Goal: Task Accomplishment & Management: Complete application form

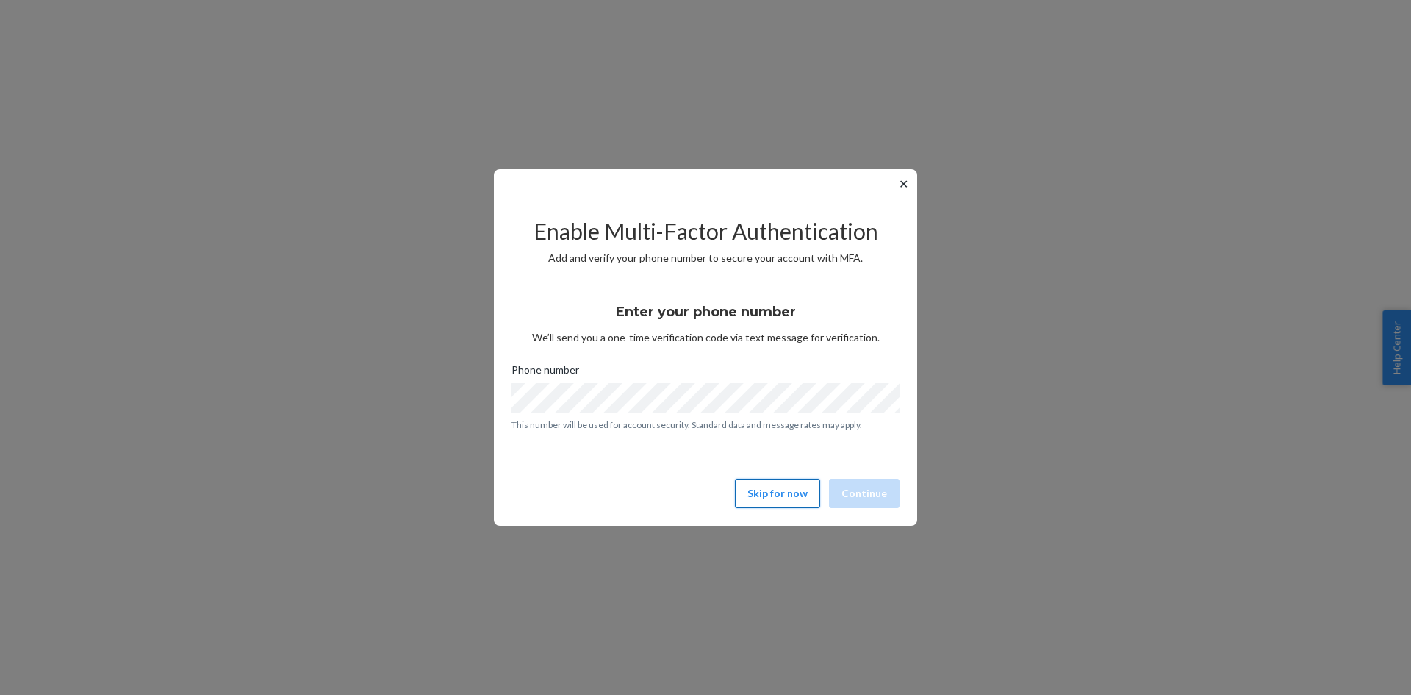
click at [788, 496] on button "Skip for now" at bounding box center [777, 493] width 85 height 29
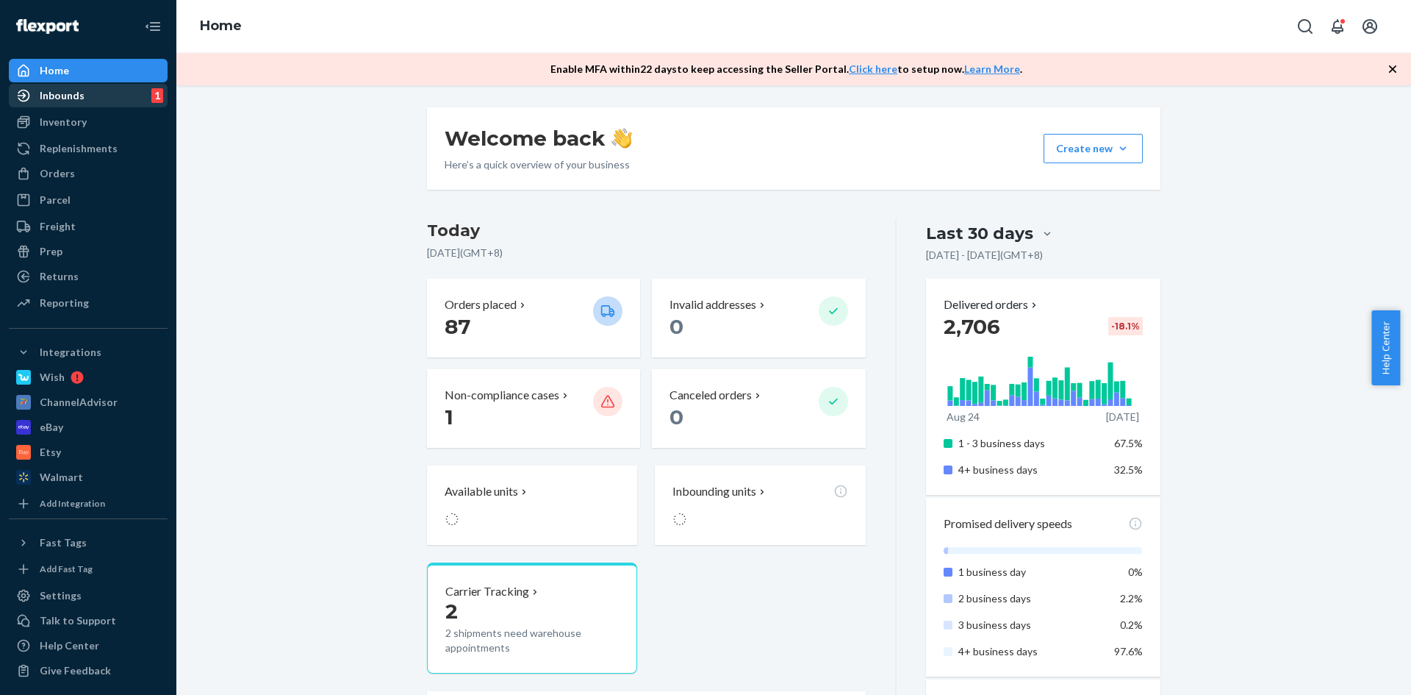
click at [73, 98] on div "Inbounds" at bounding box center [62, 95] width 45 height 15
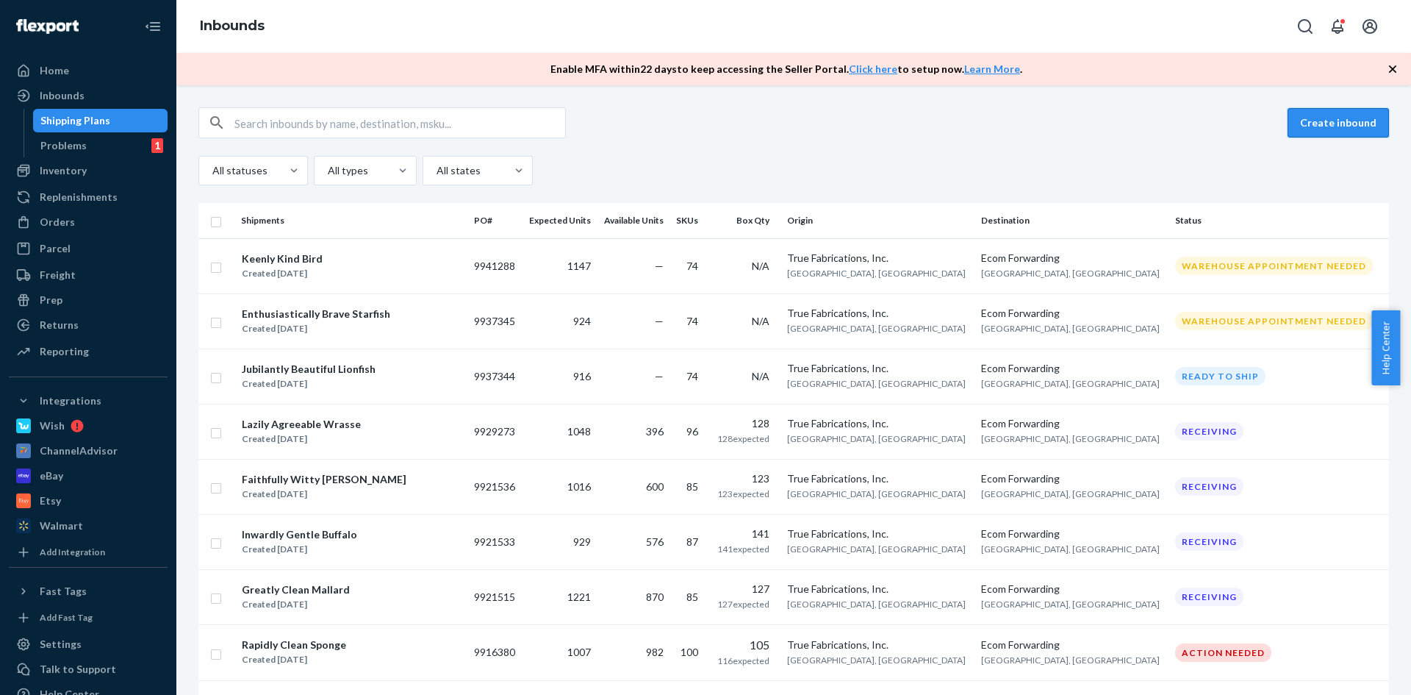
click at [1321, 117] on button "Create inbound" at bounding box center [1338, 122] width 101 height 29
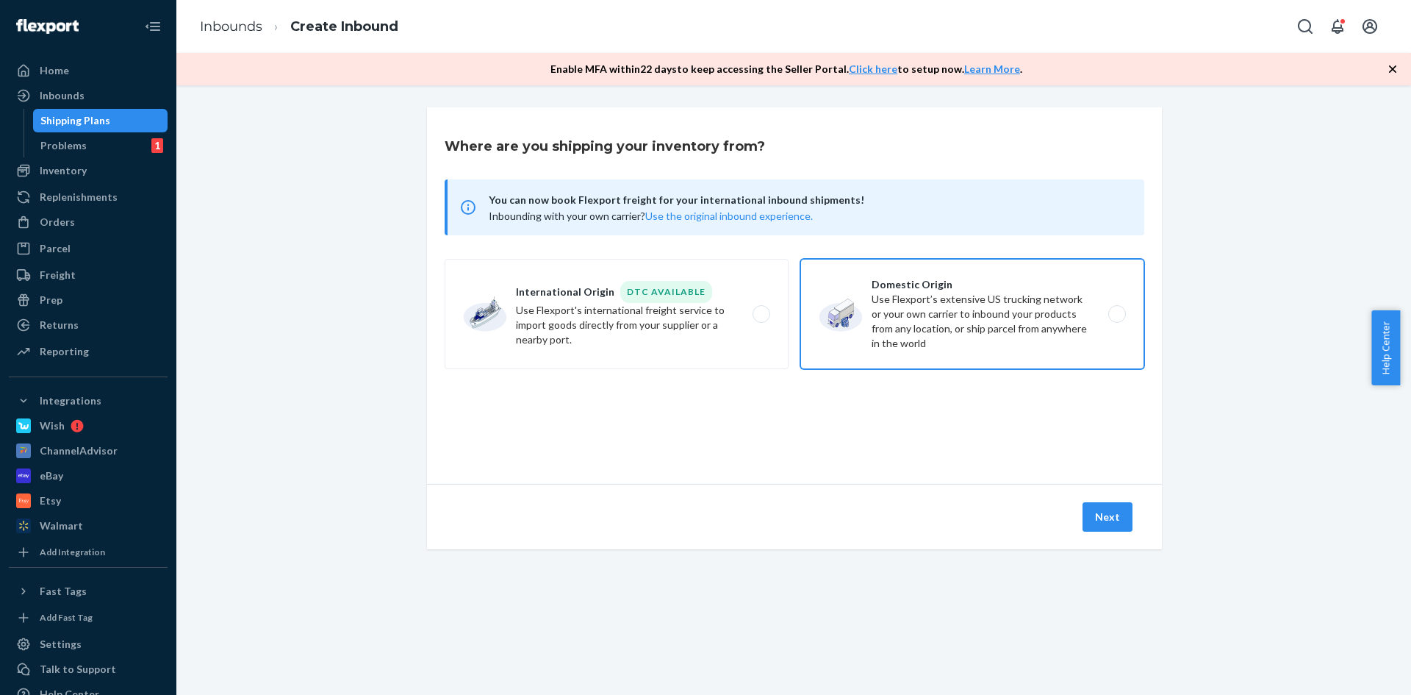
click at [972, 341] on label "Domestic Origin Use Flexport’s extensive US trucking network or your own carrie…" at bounding box center [972, 314] width 344 height 110
click at [1117, 319] on input "Domestic Origin Use Flexport’s extensive US trucking network or your own carrie…" at bounding box center [1122, 314] width 10 height 10
radio input "true"
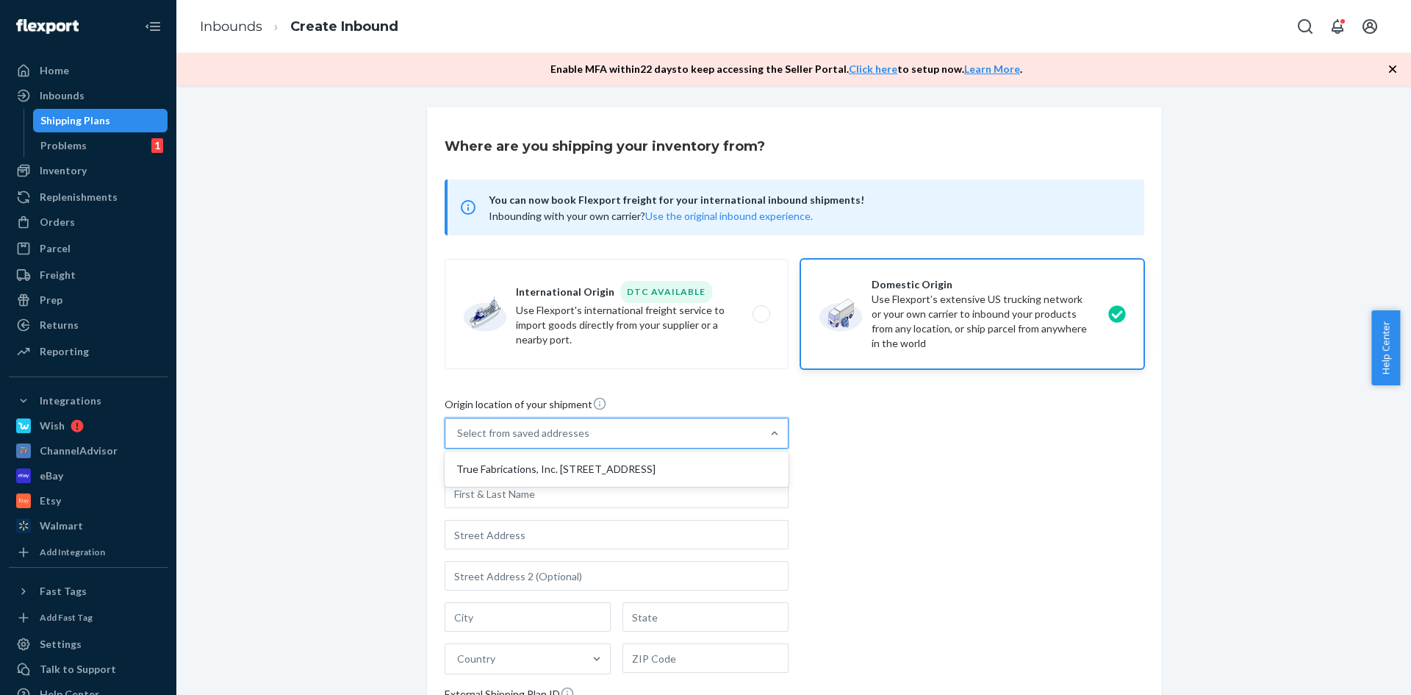
click at [678, 441] on div "Select from saved addresses" at bounding box center [603, 432] width 316 height 29
click at [459, 440] on input "option True Fabrications, Inc. 3333 Mesilla Ct Indianapolis, IN 46226 focused, …" at bounding box center [457, 433] width 1 height 15
click at [663, 459] on div "True Fabrications, Inc. [STREET_ADDRESS]" at bounding box center [617, 468] width 338 height 29
click at [459, 440] on input "option True Fabrications, Inc. 3333 Mesilla Ct Indianapolis, IN 46226 focused, …" at bounding box center [457, 433] width 1 height 15
type input "True Fabrications, Inc."
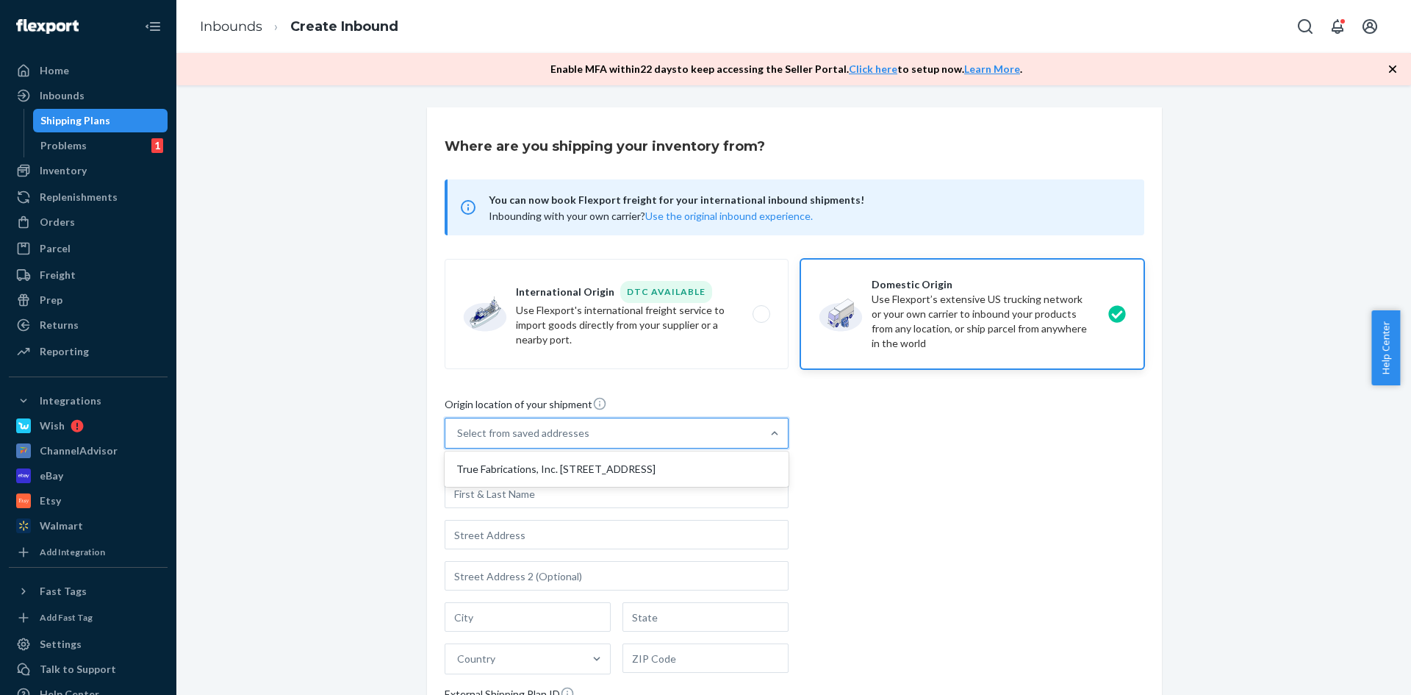
type input "Indianapolis"
type input "IN"
type input "46226"
type input "3333 Mesilla Ct"
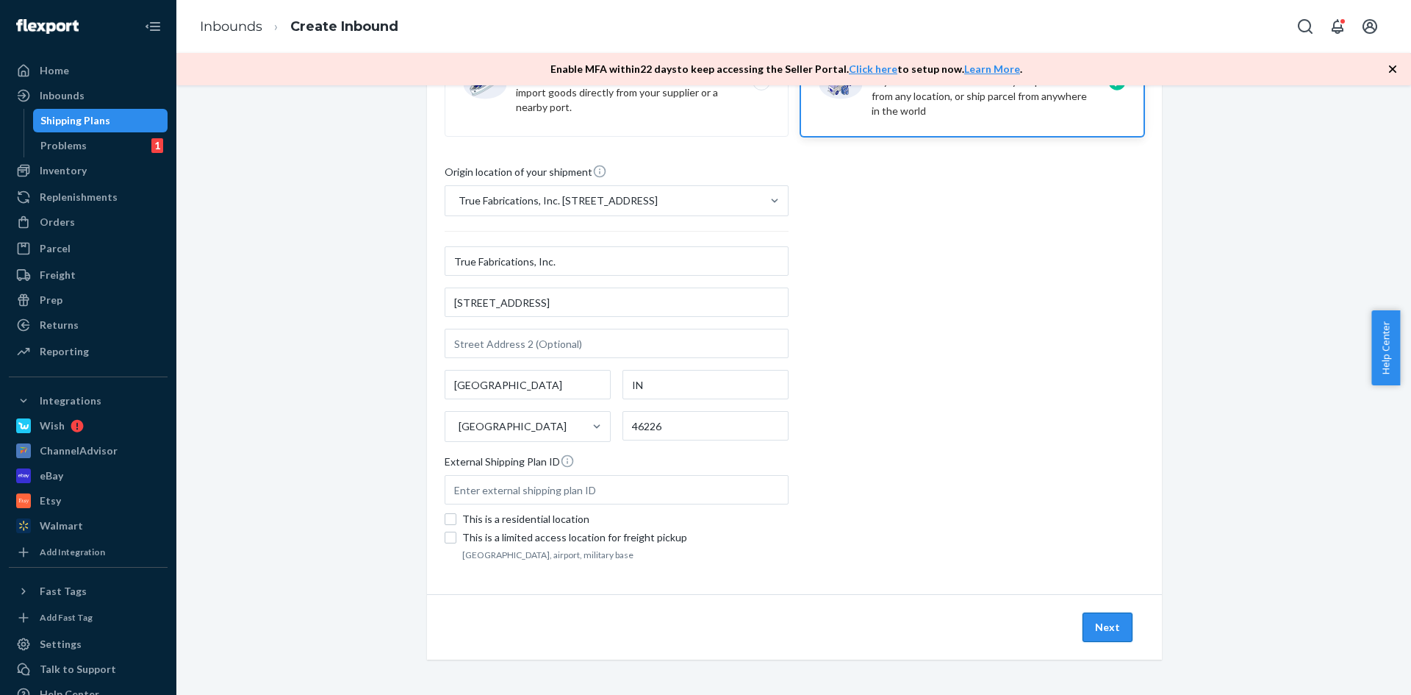
click at [1114, 625] on button "Next" at bounding box center [1108, 626] width 50 height 29
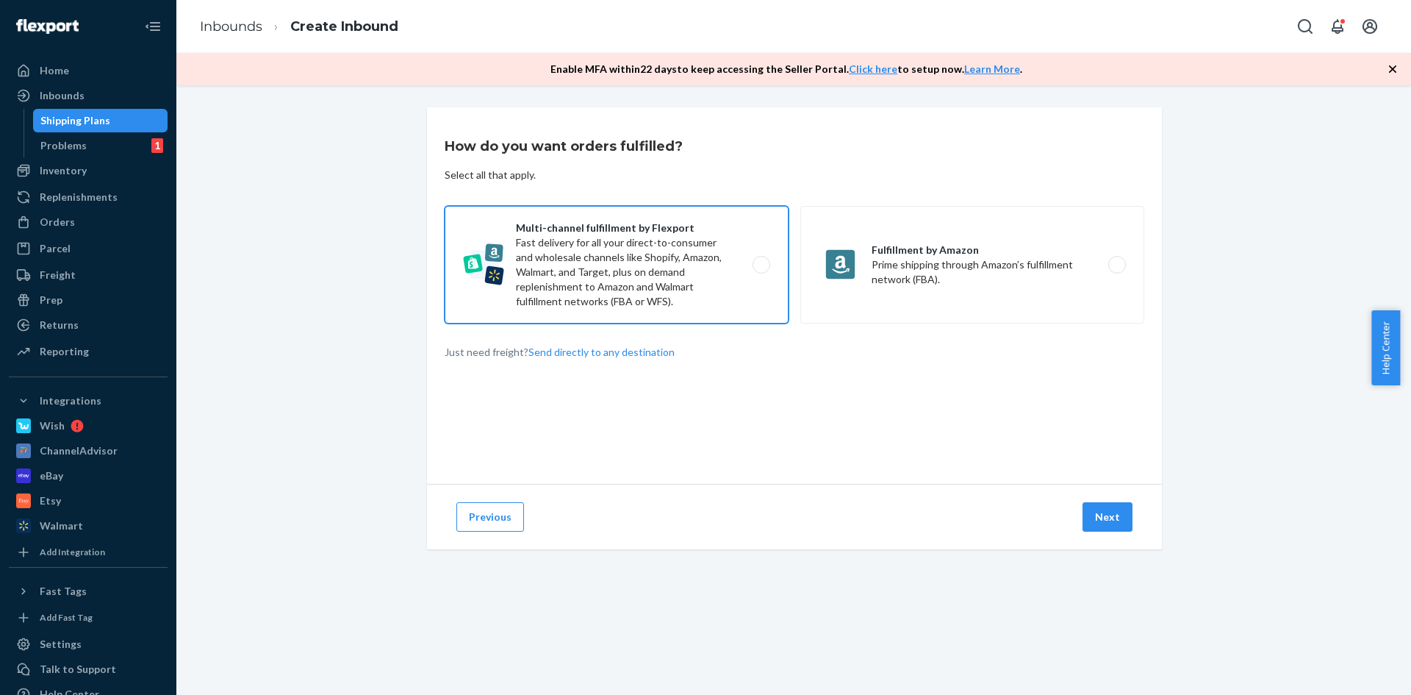
click at [705, 298] on label "Multi-channel fulfillment by Flexport Fast delivery for all your direct-to-cons…" at bounding box center [617, 265] width 344 height 118
click at [761, 270] on input "Multi-channel fulfillment by Flexport Fast delivery for all your direct-to-cons…" at bounding box center [766, 265] width 10 height 10
radio input "true"
click at [1108, 522] on button "Next" at bounding box center [1108, 516] width 50 height 29
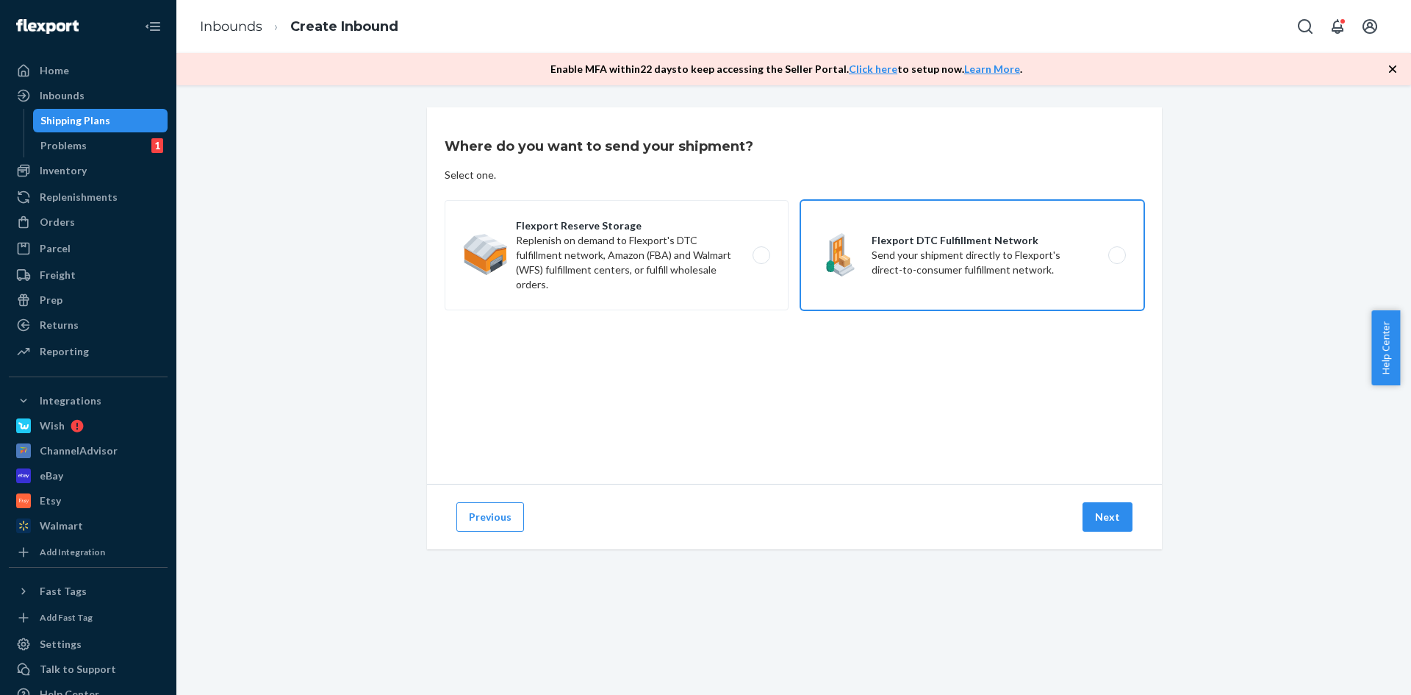
click at [951, 279] on label "Flexport DTC Fulfillment Network Send your shipment directly to Flexport's dire…" at bounding box center [972, 255] width 344 height 110
click at [1117, 260] on input "Flexport DTC Fulfillment Network Send your shipment directly to Flexport's dire…" at bounding box center [1122, 256] width 10 height 10
radio input "true"
click at [1114, 522] on button "Next" at bounding box center [1108, 516] width 50 height 29
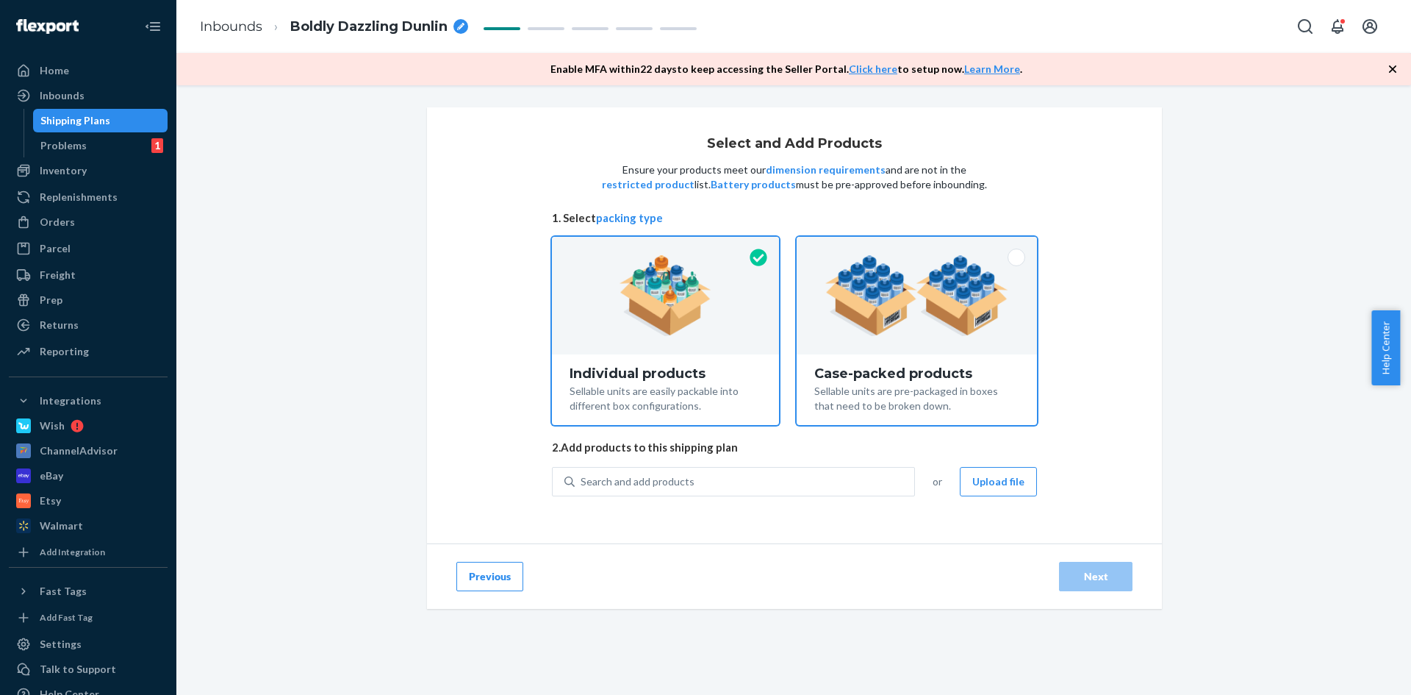
click at [919, 343] on div at bounding box center [917, 296] width 240 height 118
click at [919, 246] on input "Case-packed products Sellable units are pre-packaged in boxes that need to be b…" at bounding box center [917, 242] width 10 height 10
radio input "true"
radio input "false"
click at [458, 27] on icon "breadcrumbs" at bounding box center [460, 26] width 7 height 7
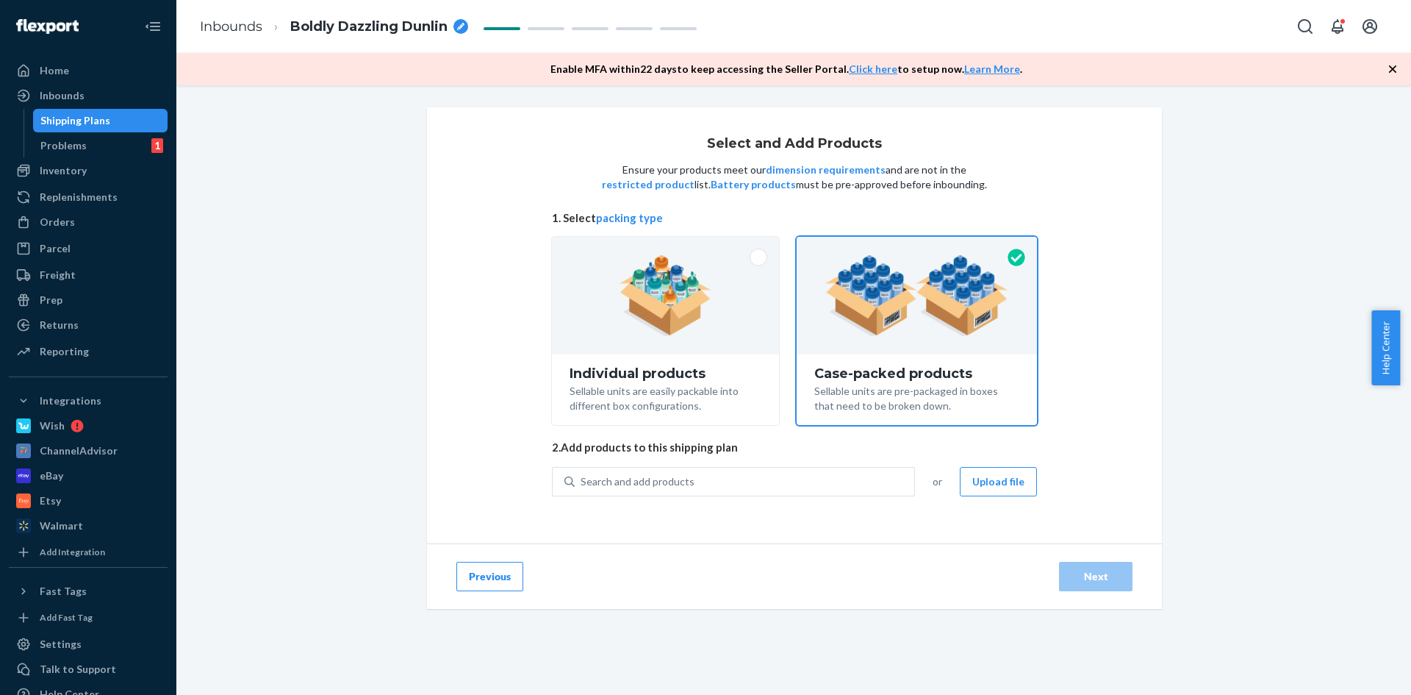
click at [456, 32] on div "breadcrumbs" at bounding box center [461, 26] width 15 height 15
click at [997, 492] on button "Upload file" at bounding box center [998, 481] width 77 height 29
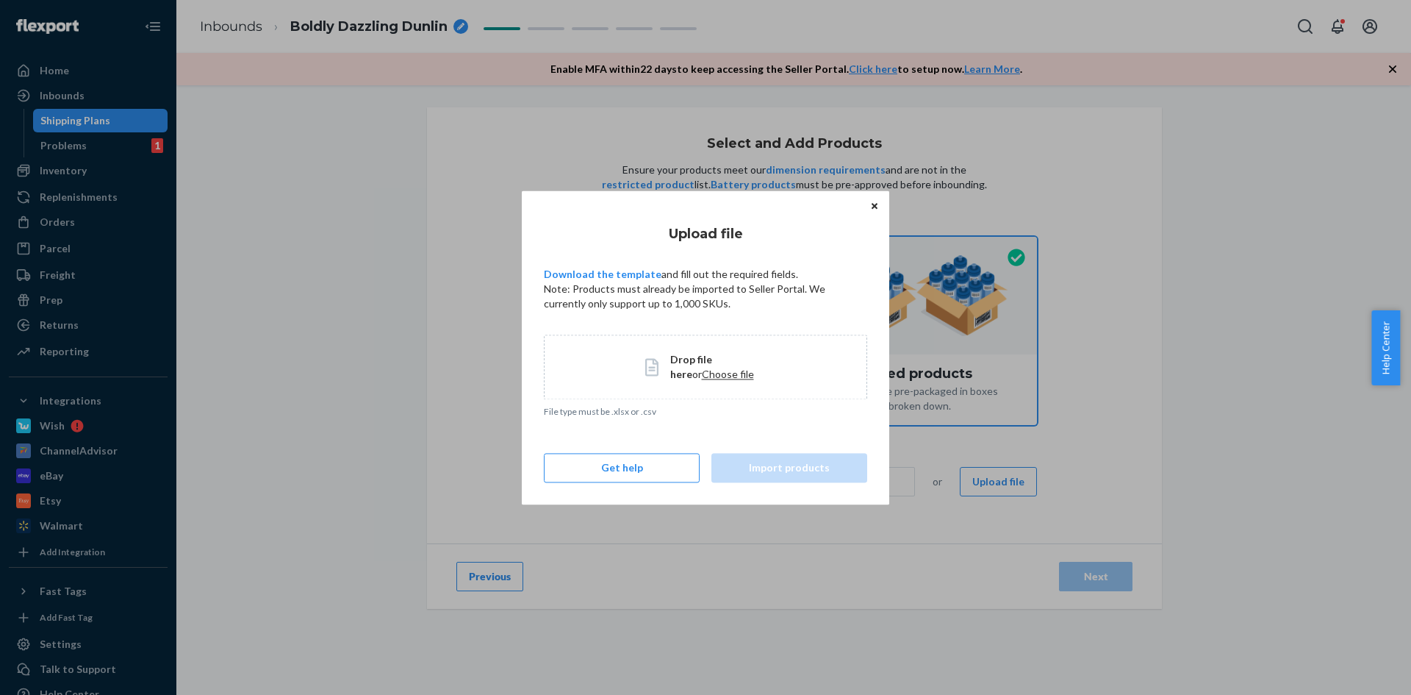
click at [702, 378] on span "Choose file" at bounding box center [728, 374] width 52 height 12
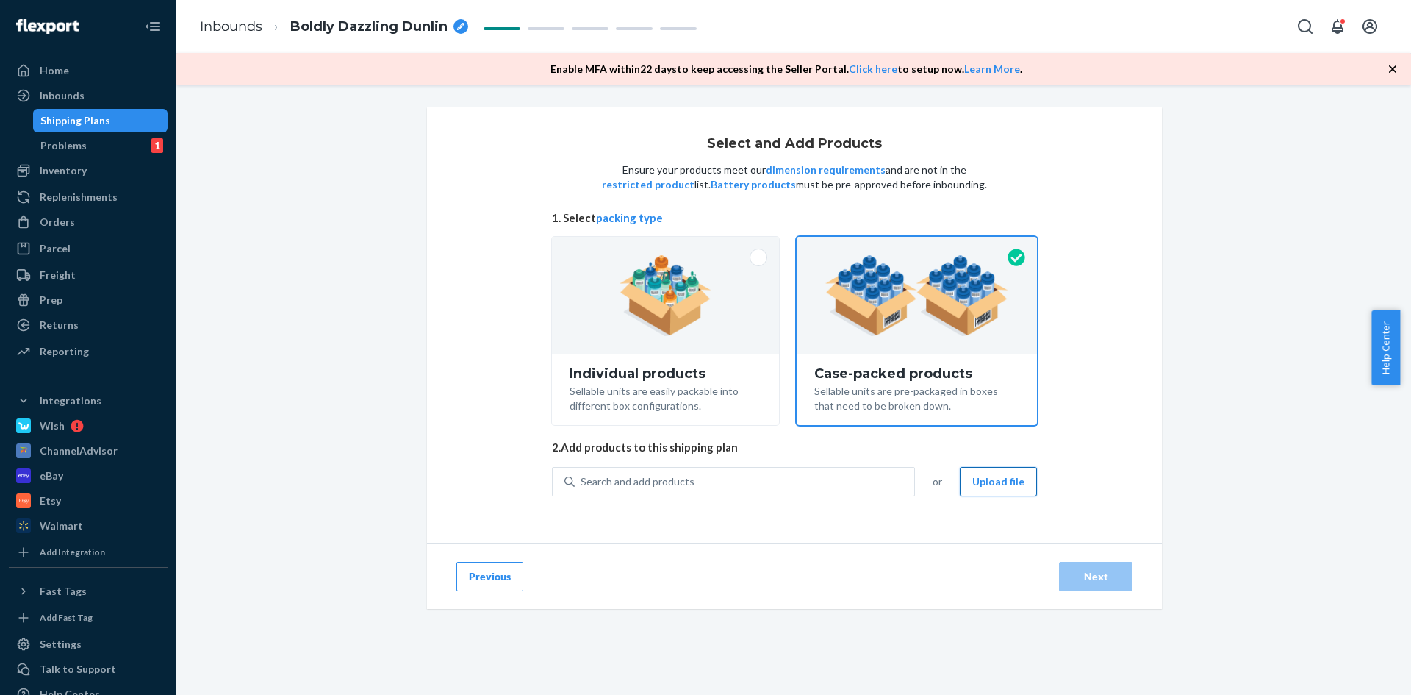
click at [981, 478] on button "Upload file" at bounding box center [998, 481] width 77 height 29
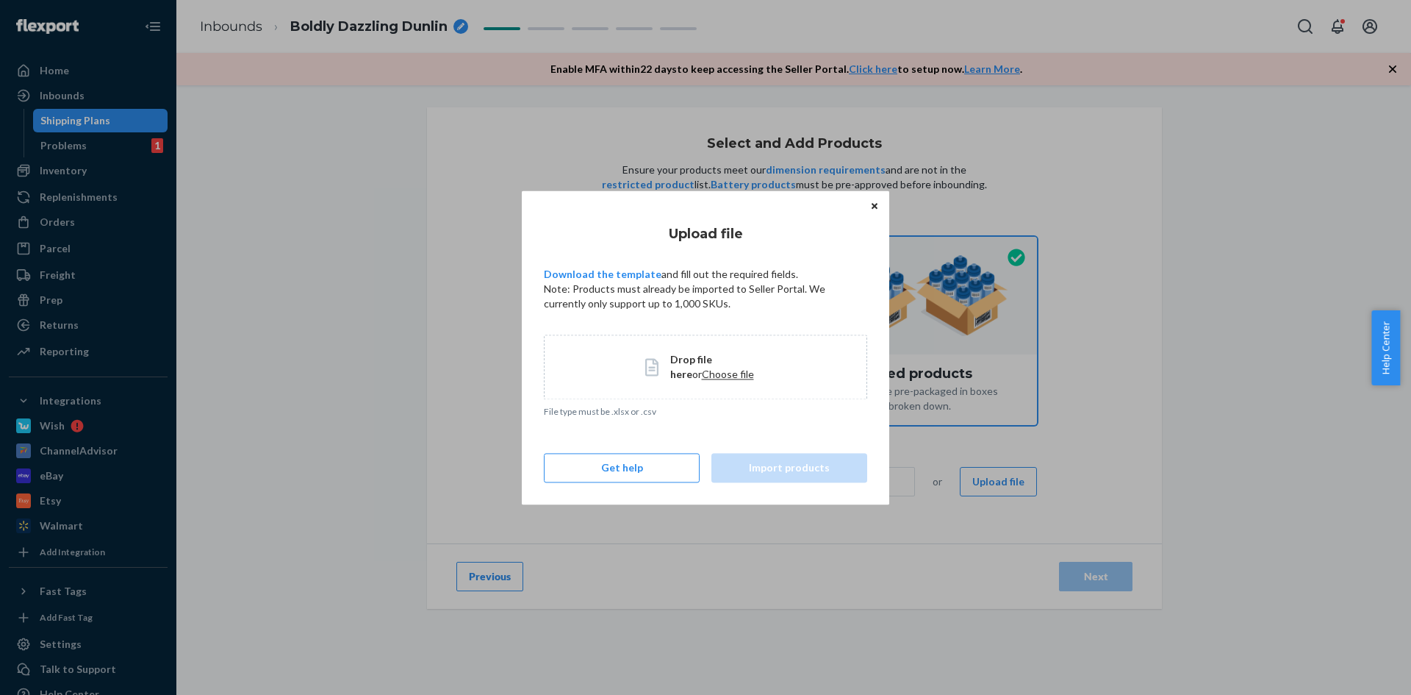
click at [702, 372] on span "Choose file" at bounding box center [728, 374] width 52 height 12
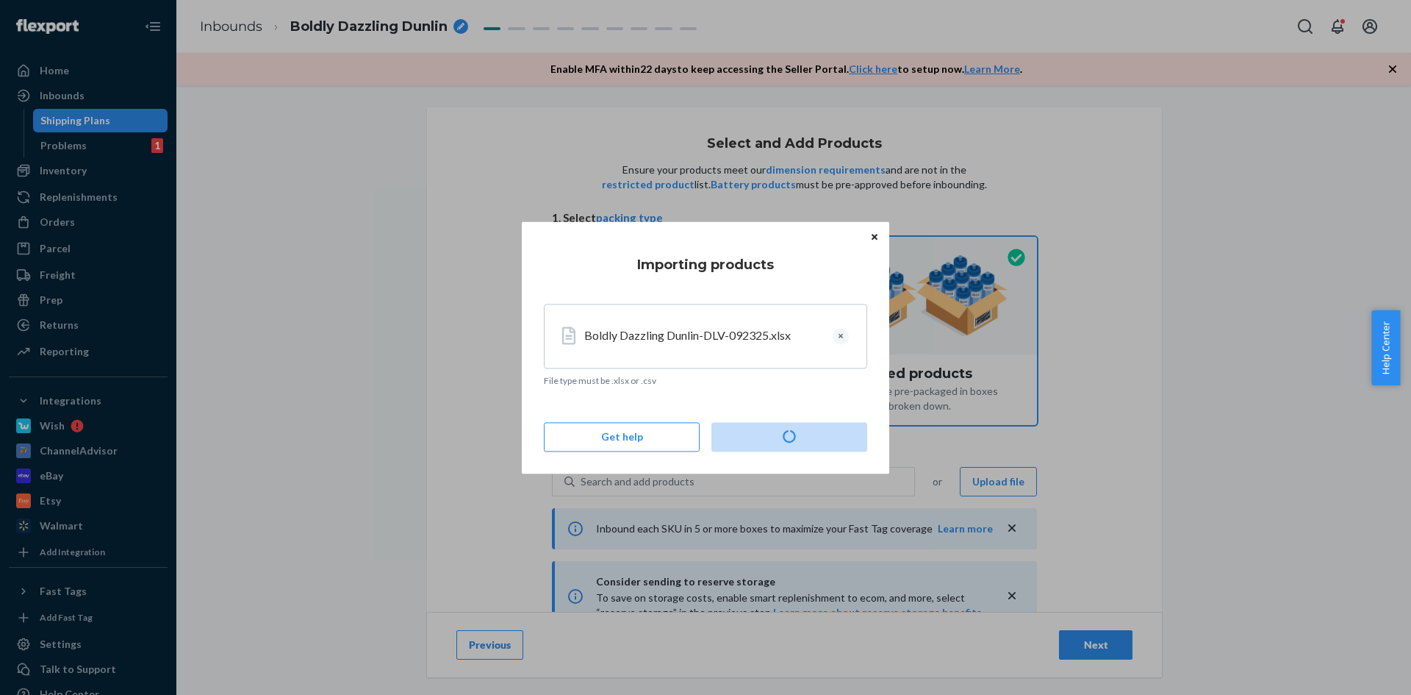
type input "2"
type input "3"
type input "12"
type input "2"
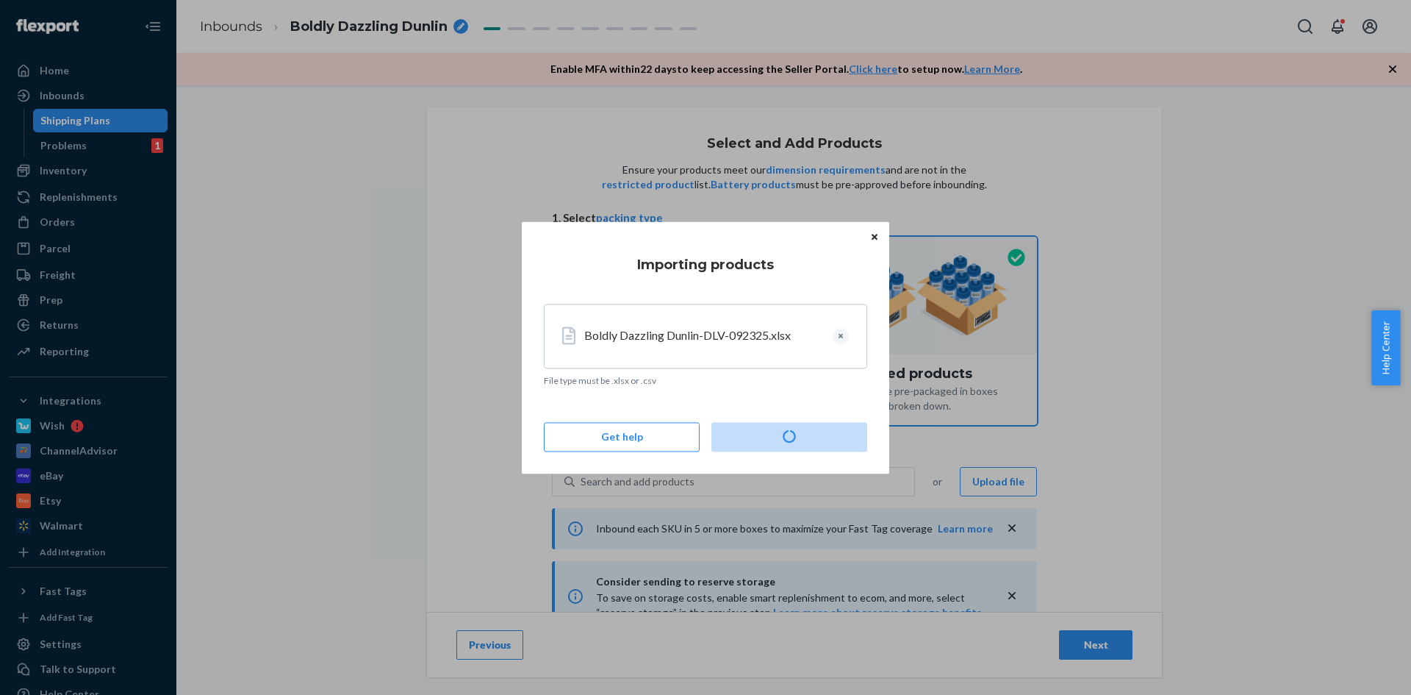
type input "12"
type input "3"
type input "2"
type input "12"
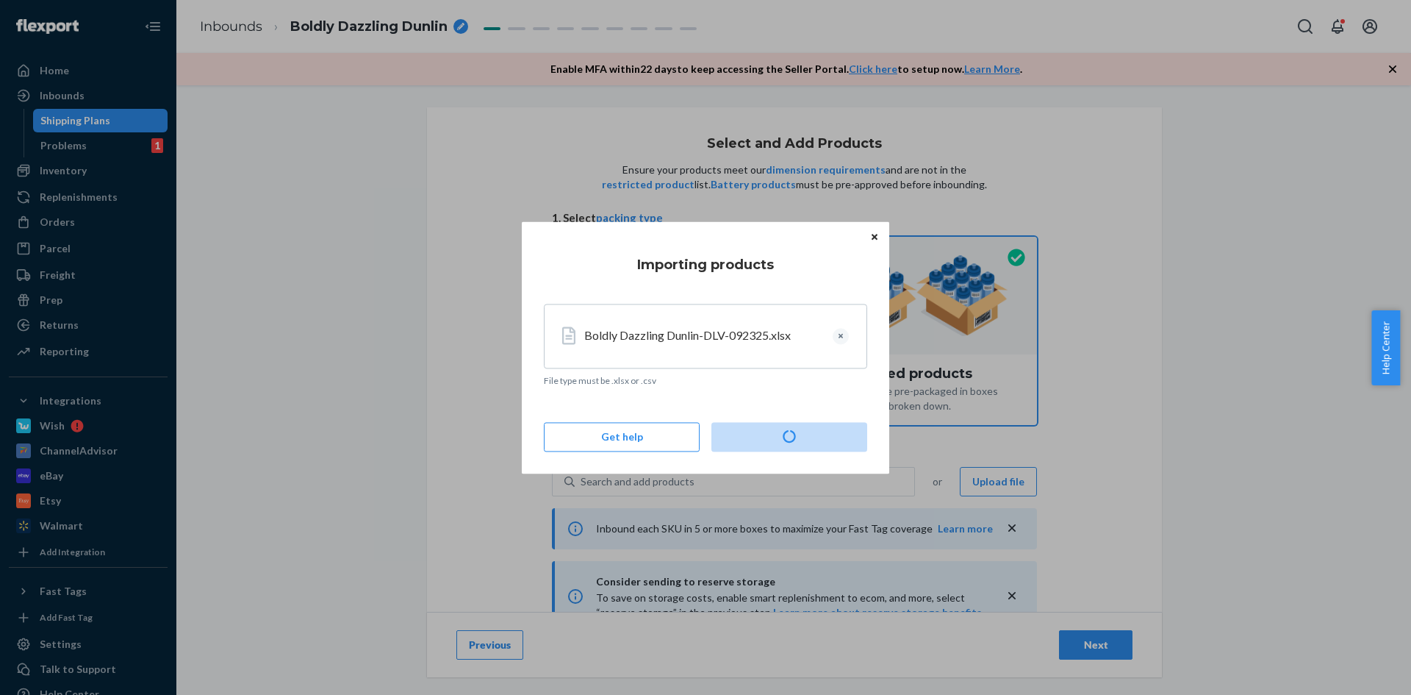
type input "2"
type input "3"
type input "2"
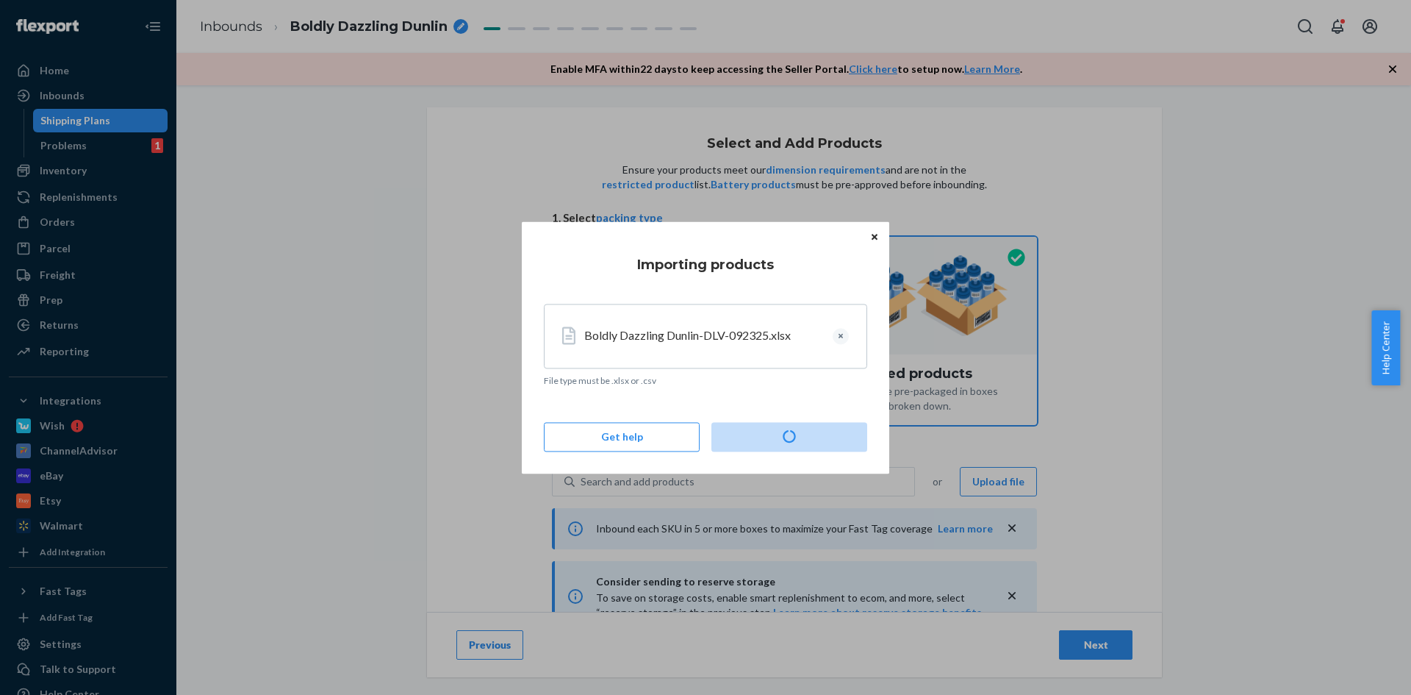
type input "6"
type input "3"
type input "12"
type input "2"
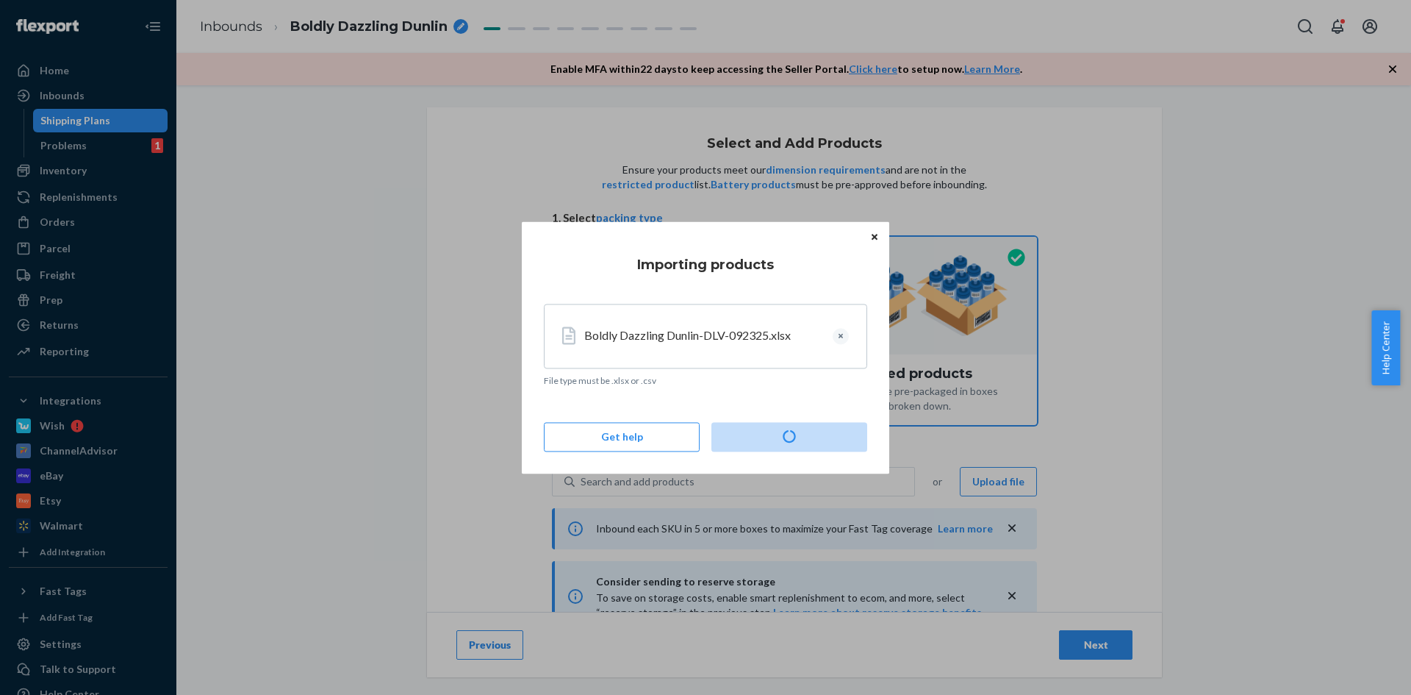
type input "12"
type input "3"
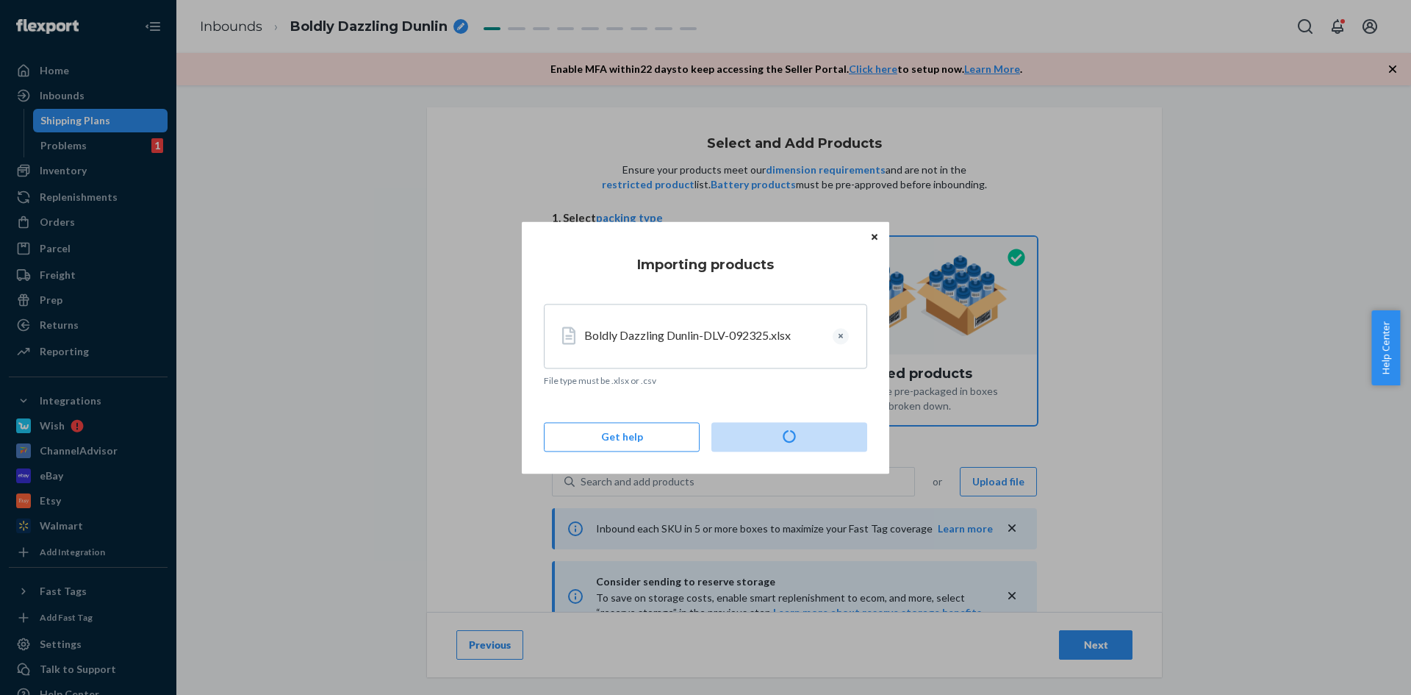
type input "2"
type input "3"
type input "2"
type input "3"
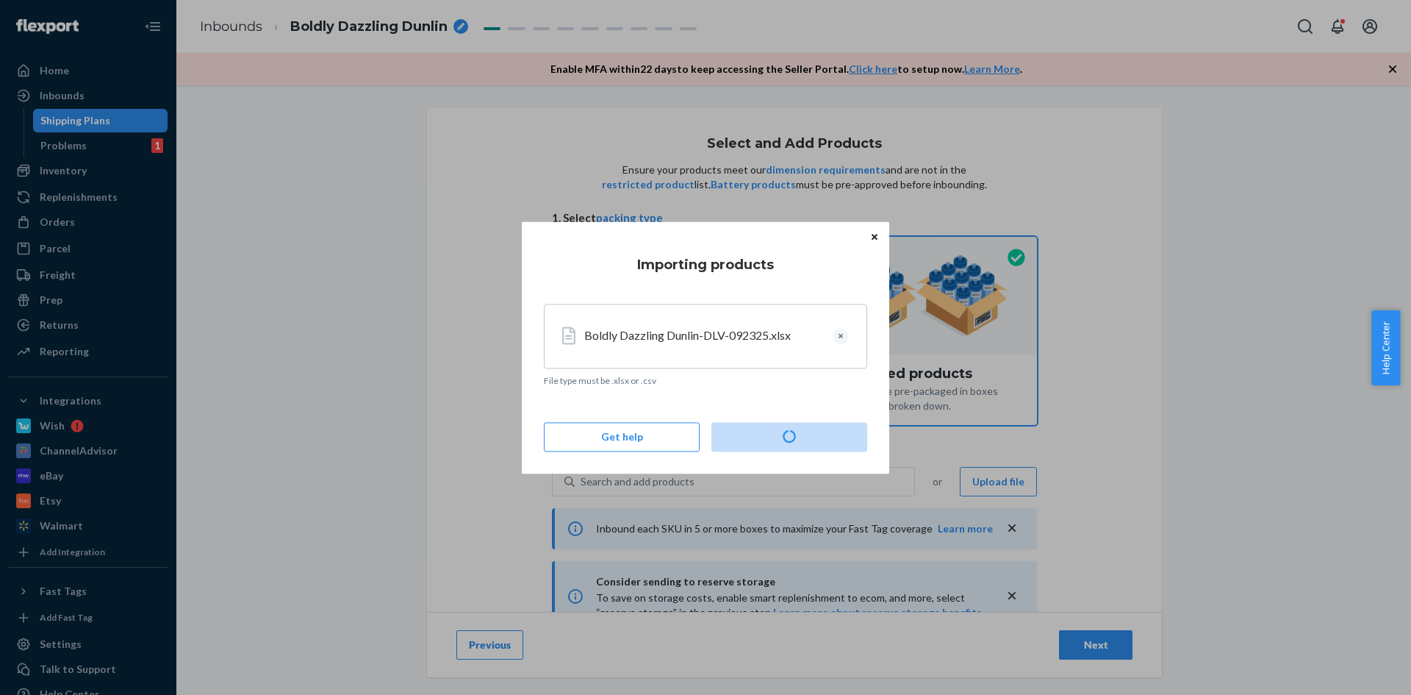
type input "2"
type input "3"
type input "2"
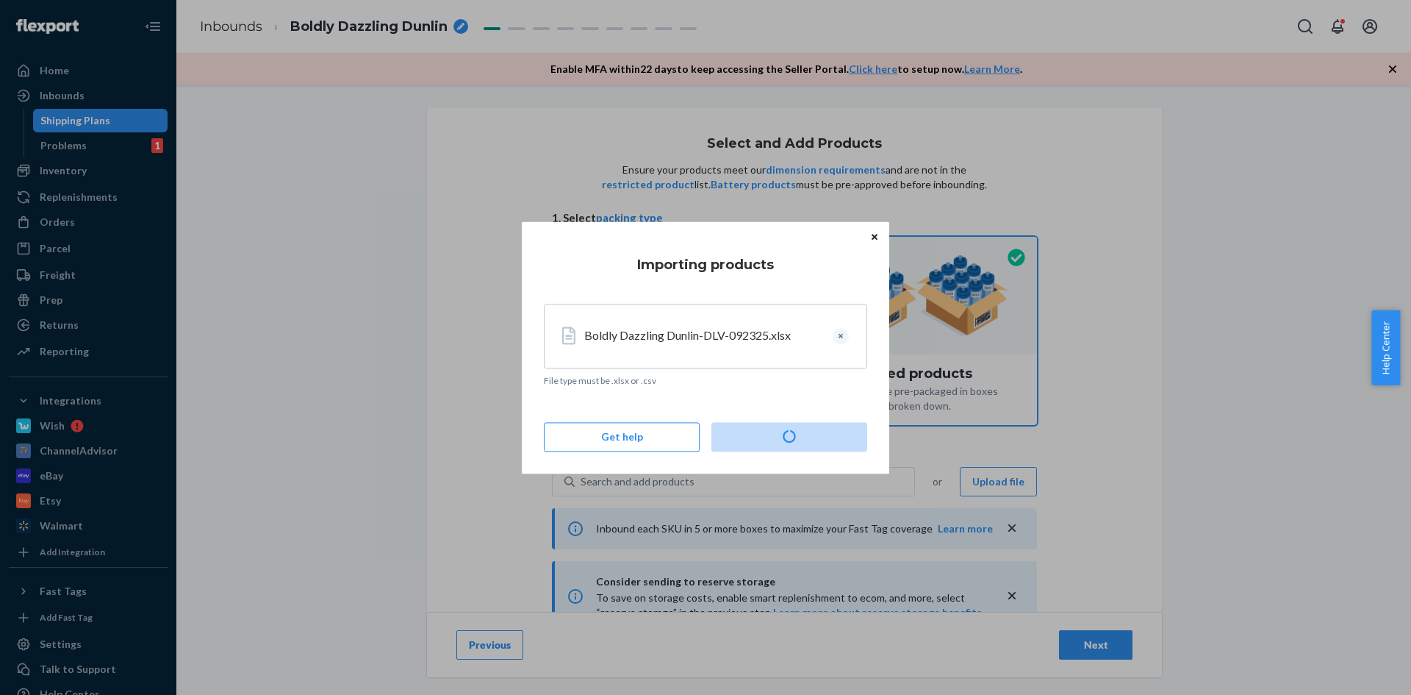
type input "2"
type input "3"
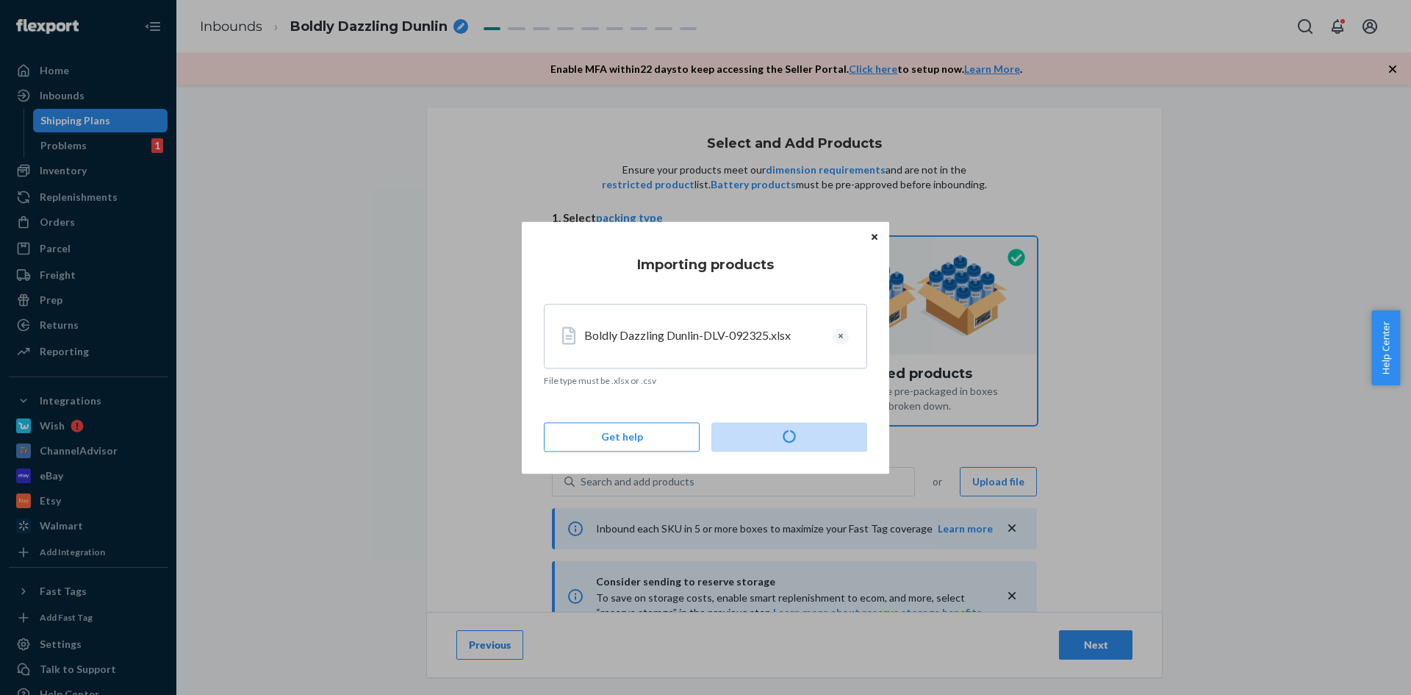
type input "2"
type input "3"
type input "2"
type input "3"
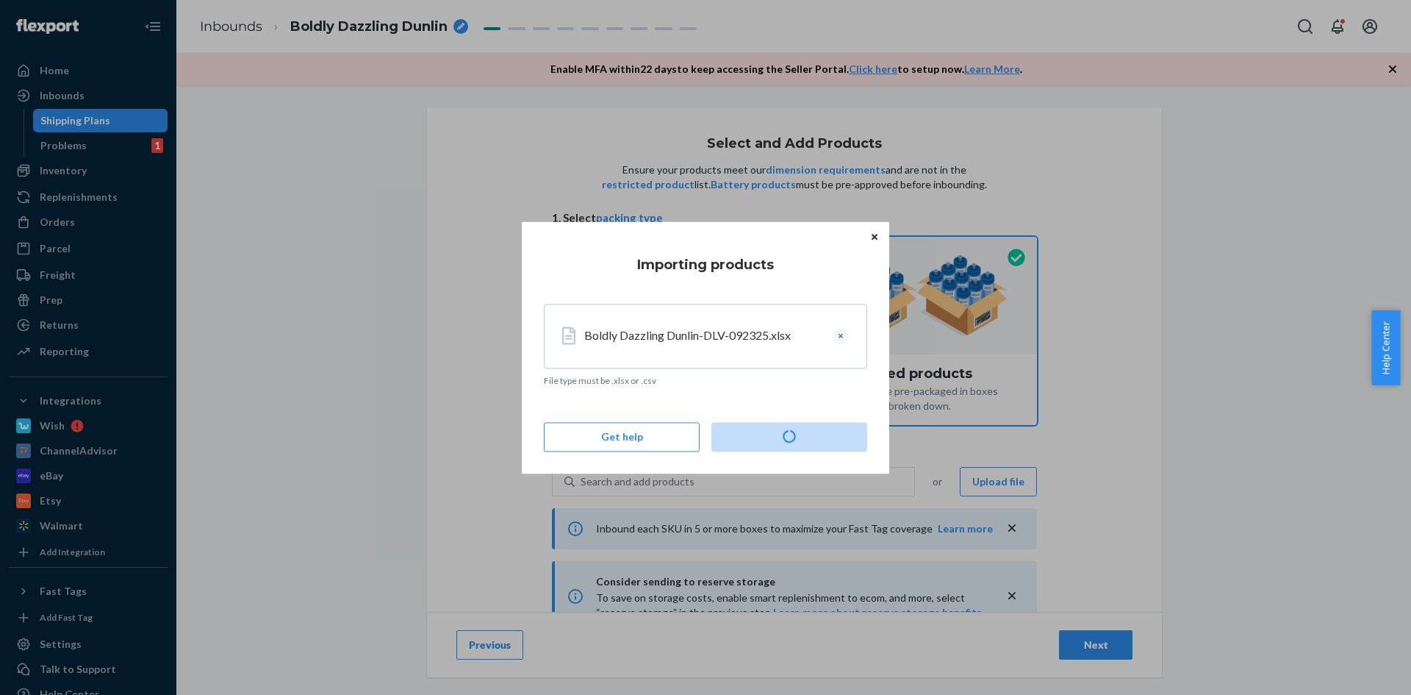
type input "2"
type input "12"
type input "3"
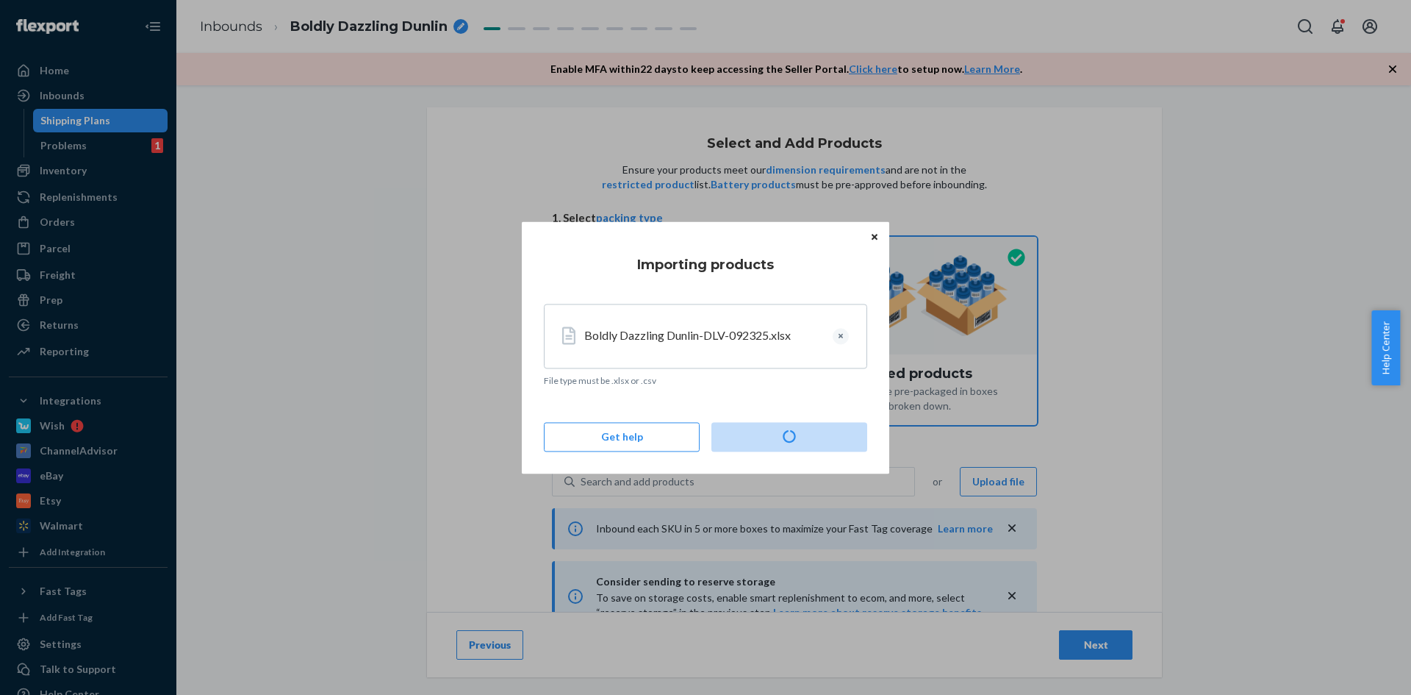
type input "2"
type input "3"
type input "1"
type input "12"
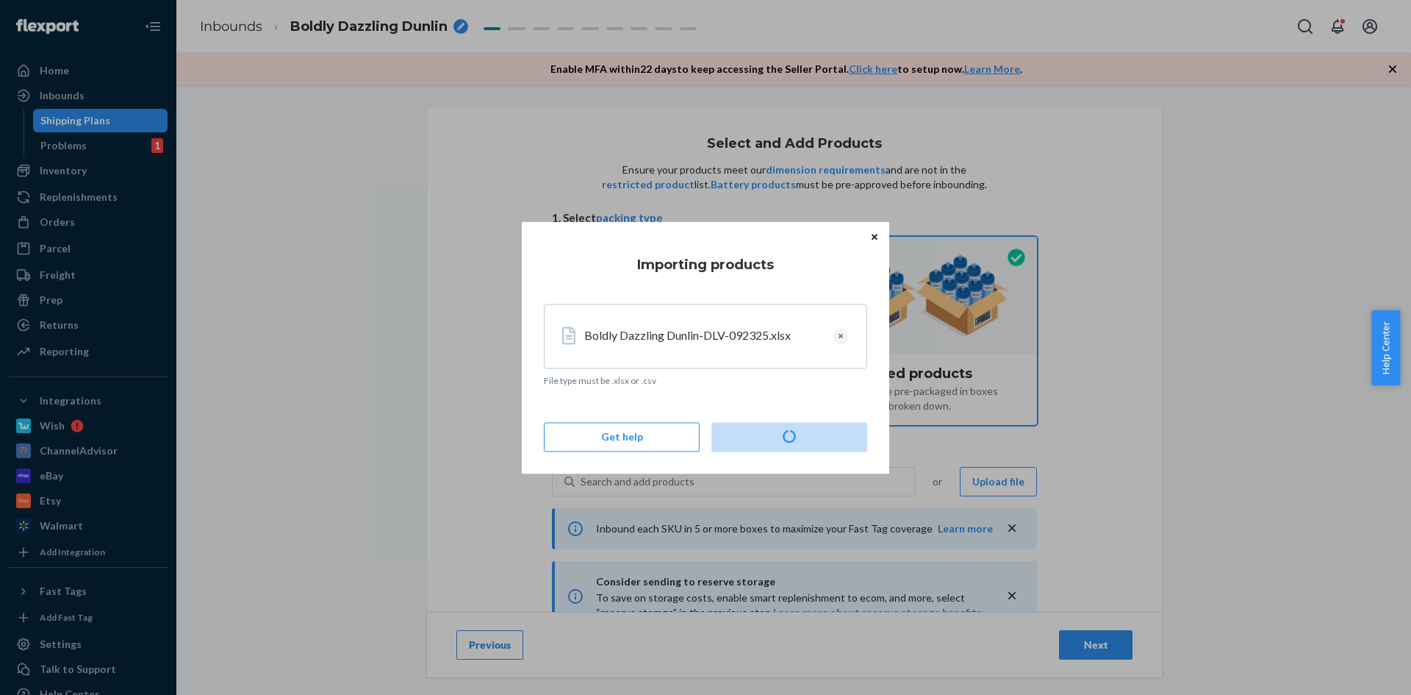
type input "12"
type input "2"
type input "4"
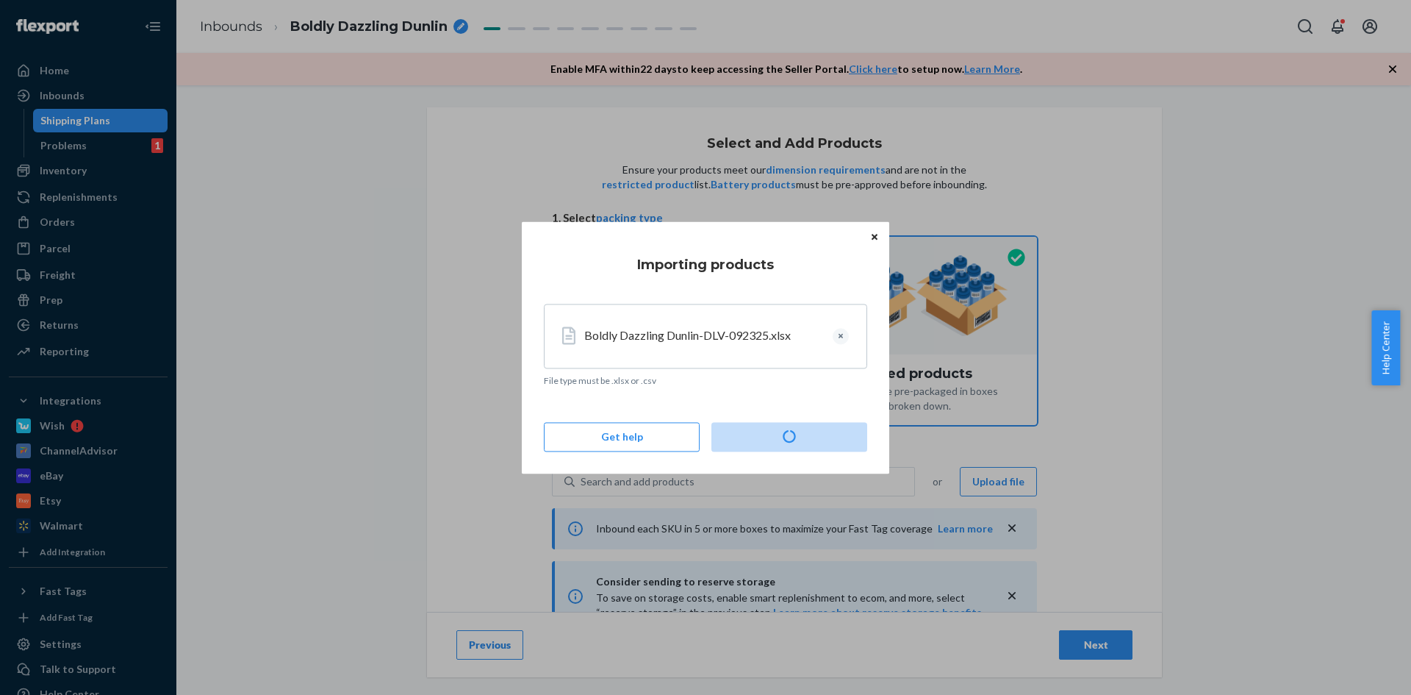
type input "2"
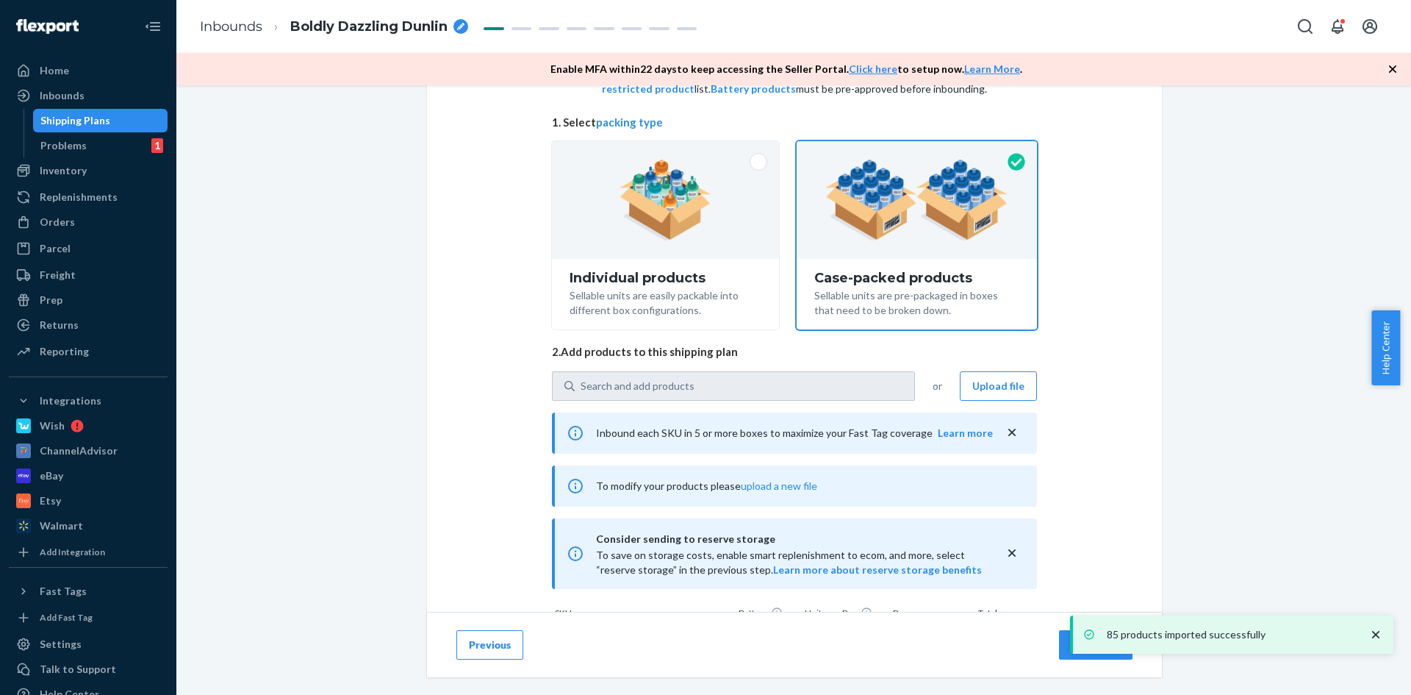
scroll to position [221, 0]
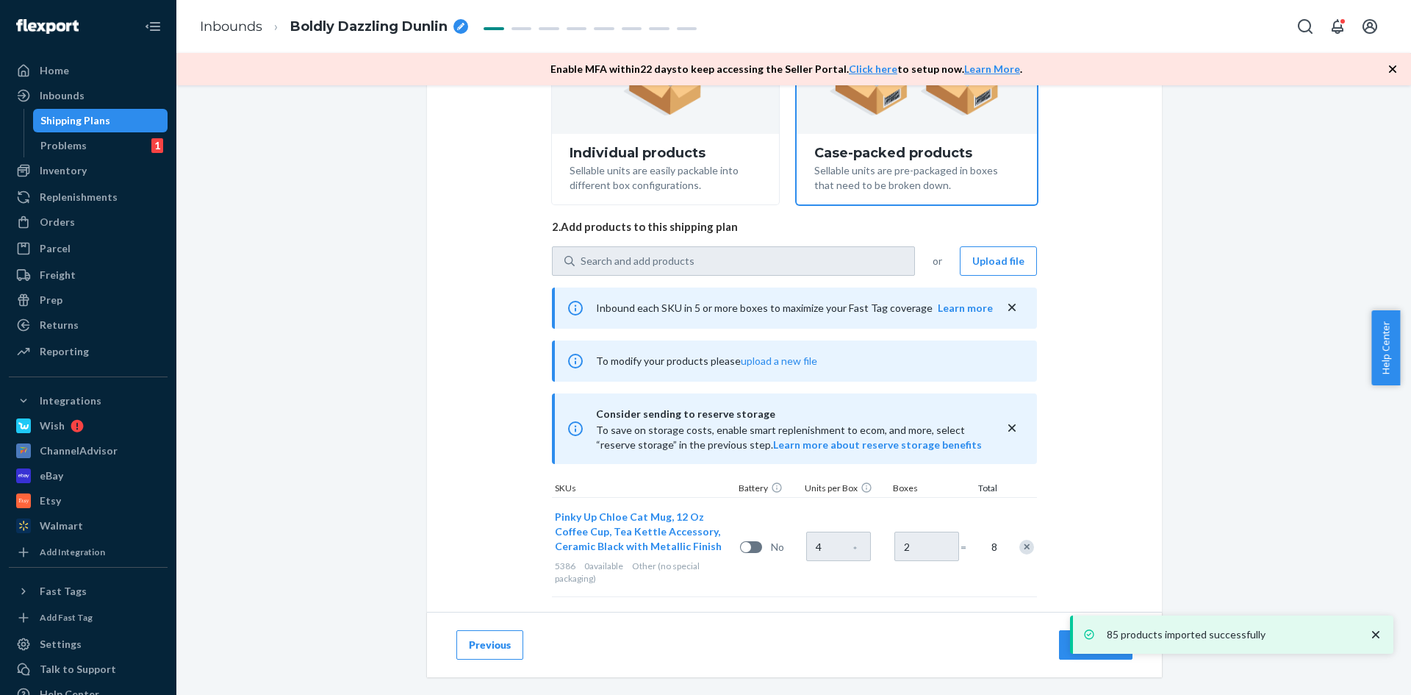
click at [1378, 634] on icon "close toast" at bounding box center [1376, 634] width 15 height 15
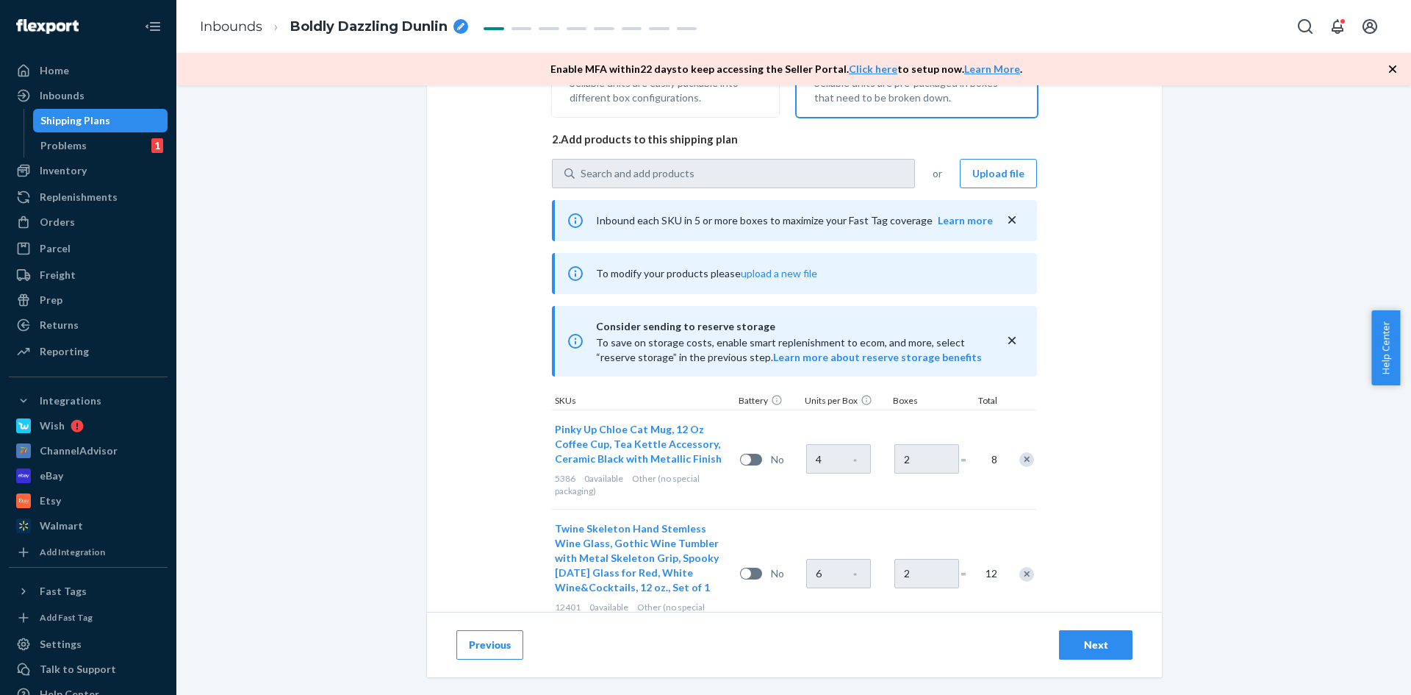
scroll to position [441, 0]
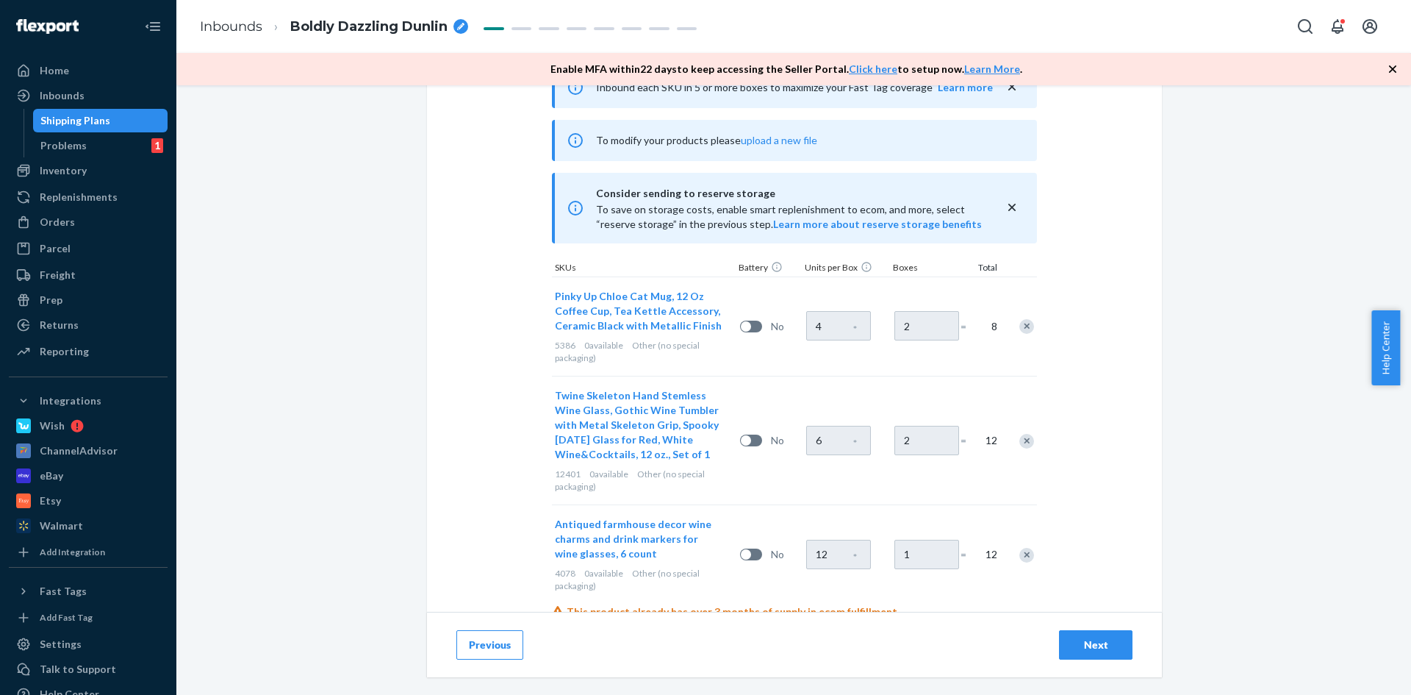
click at [1100, 642] on div "Next" at bounding box center [1096, 644] width 49 height 15
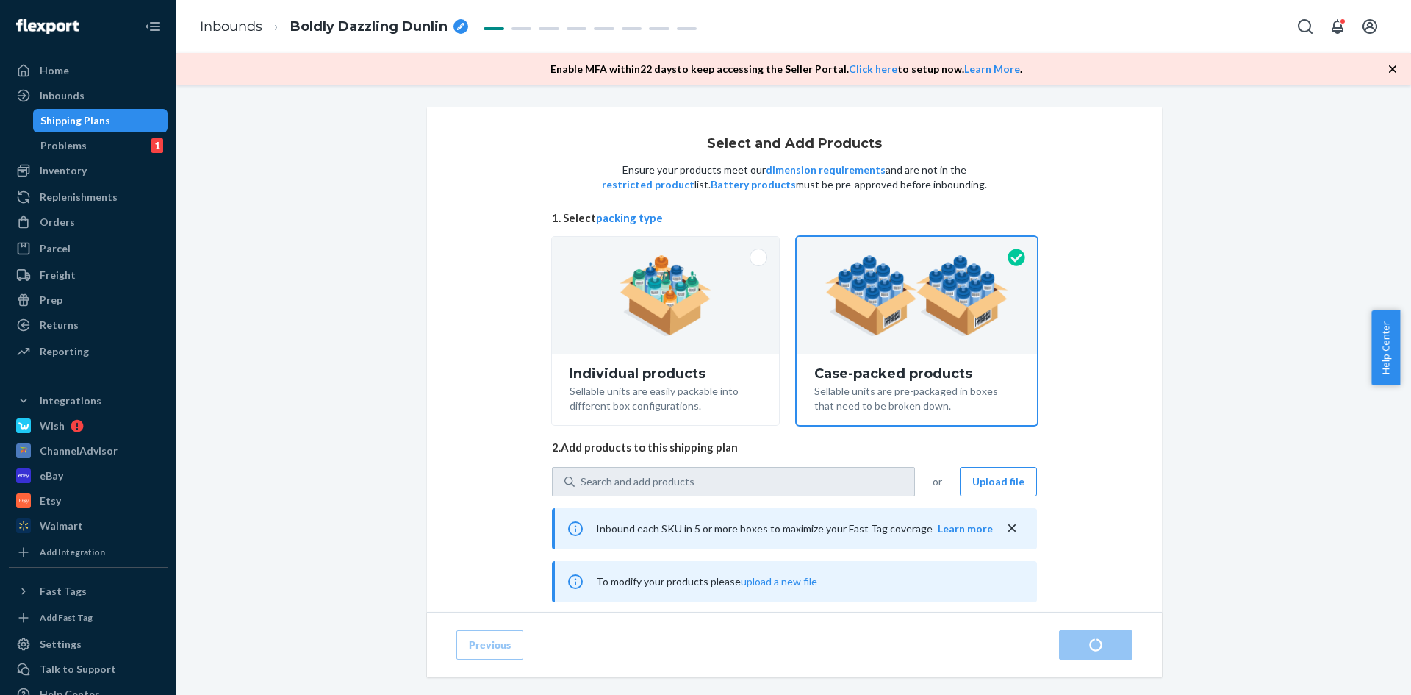
radio input "true"
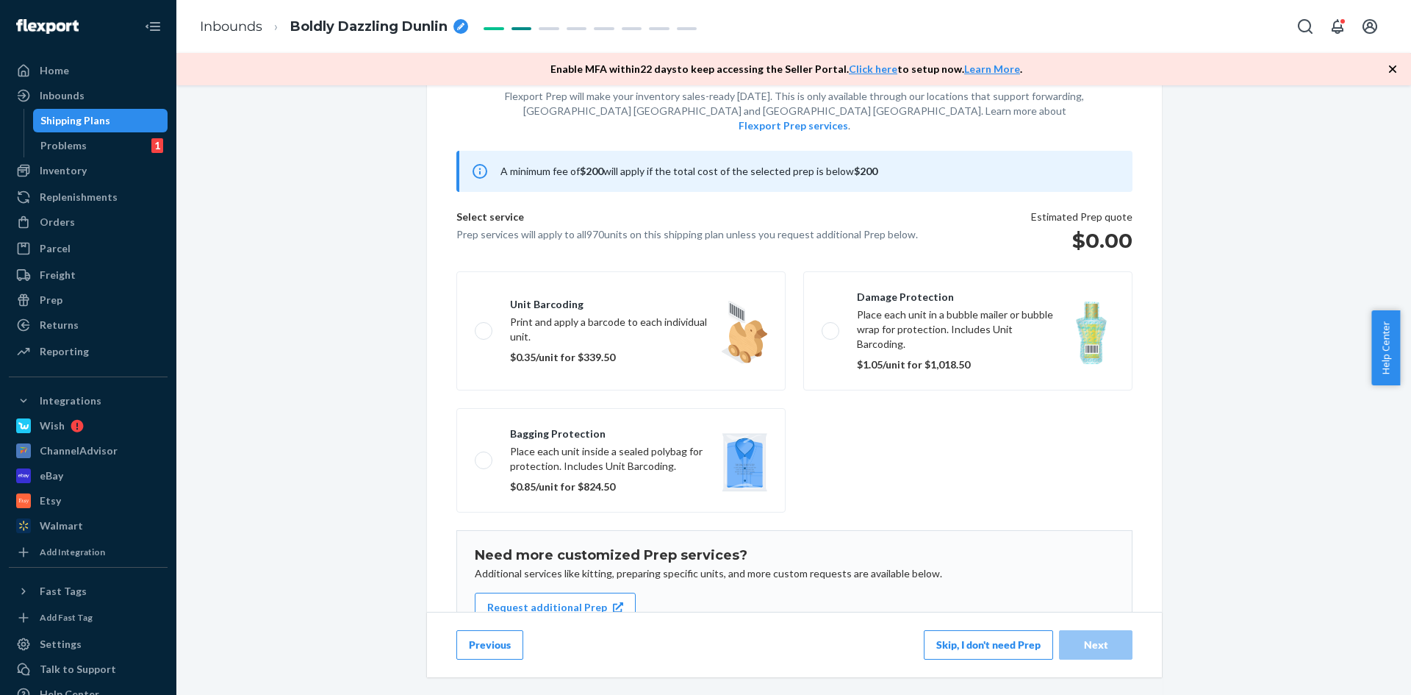
scroll to position [135, 0]
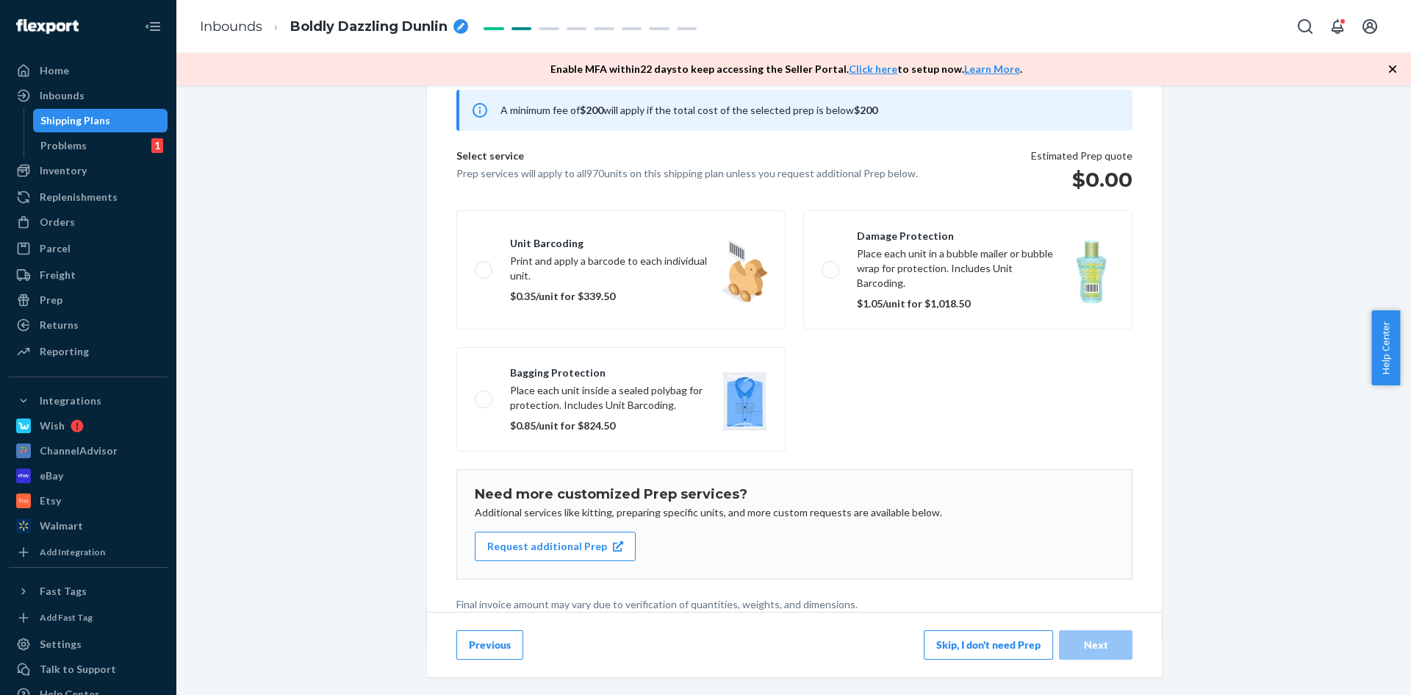
click at [947, 642] on button "Skip, I don't need Prep" at bounding box center [988, 644] width 129 height 29
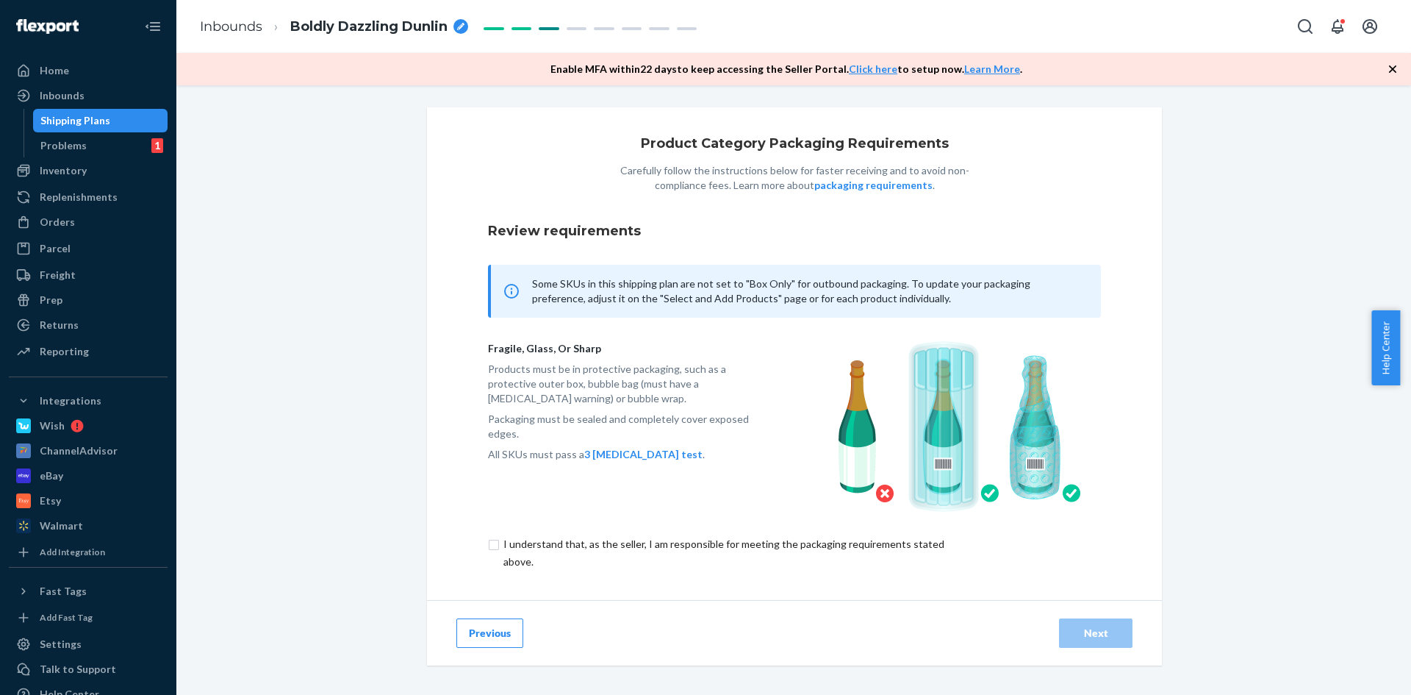
click at [554, 491] on div "fragile, glass, or sharp Products must be in protective packaging, such as a pr…" at bounding box center [794, 427] width 613 height 218
click at [564, 542] on input "checkbox" at bounding box center [732, 552] width 489 height 35
checkbox input "true"
click at [1087, 638] on div "Next" at bounding box center [1096, 633] width 49 height 15
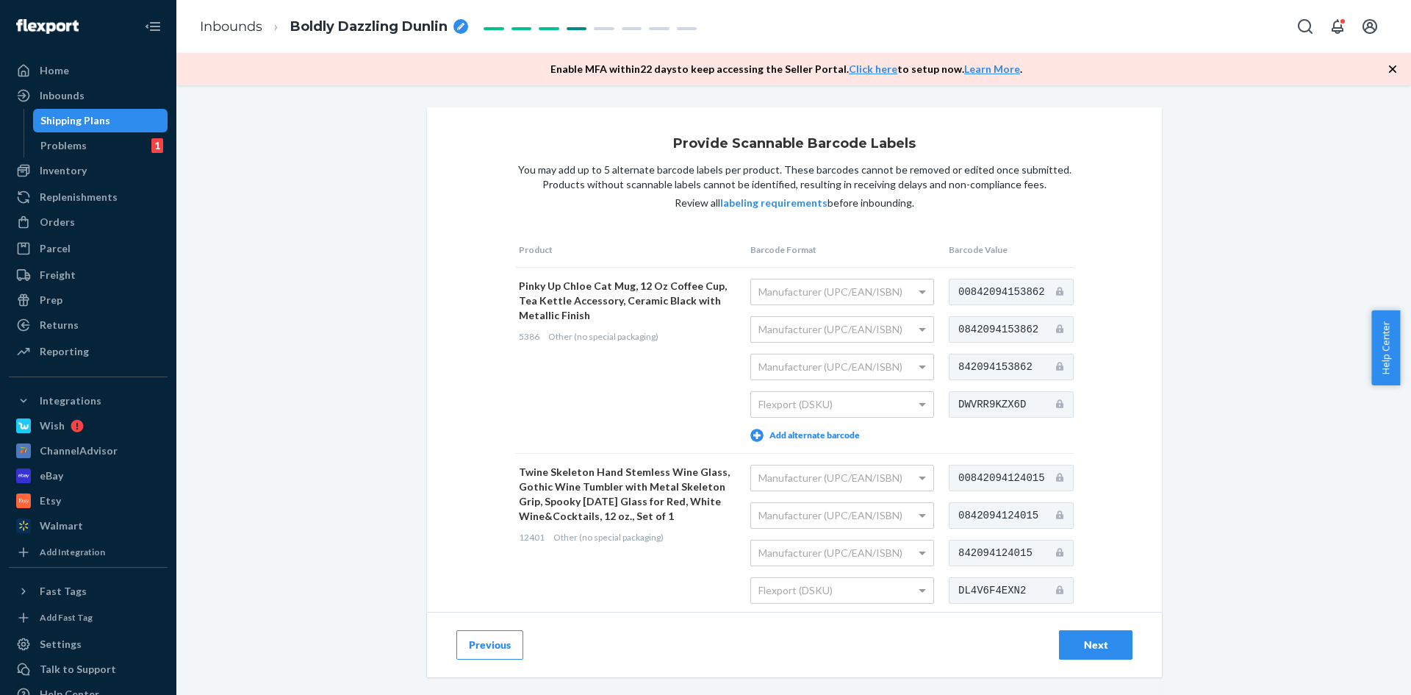
click at [1091, 640] on div "Next" at bounding box center [1096, 644] width 49 height 15
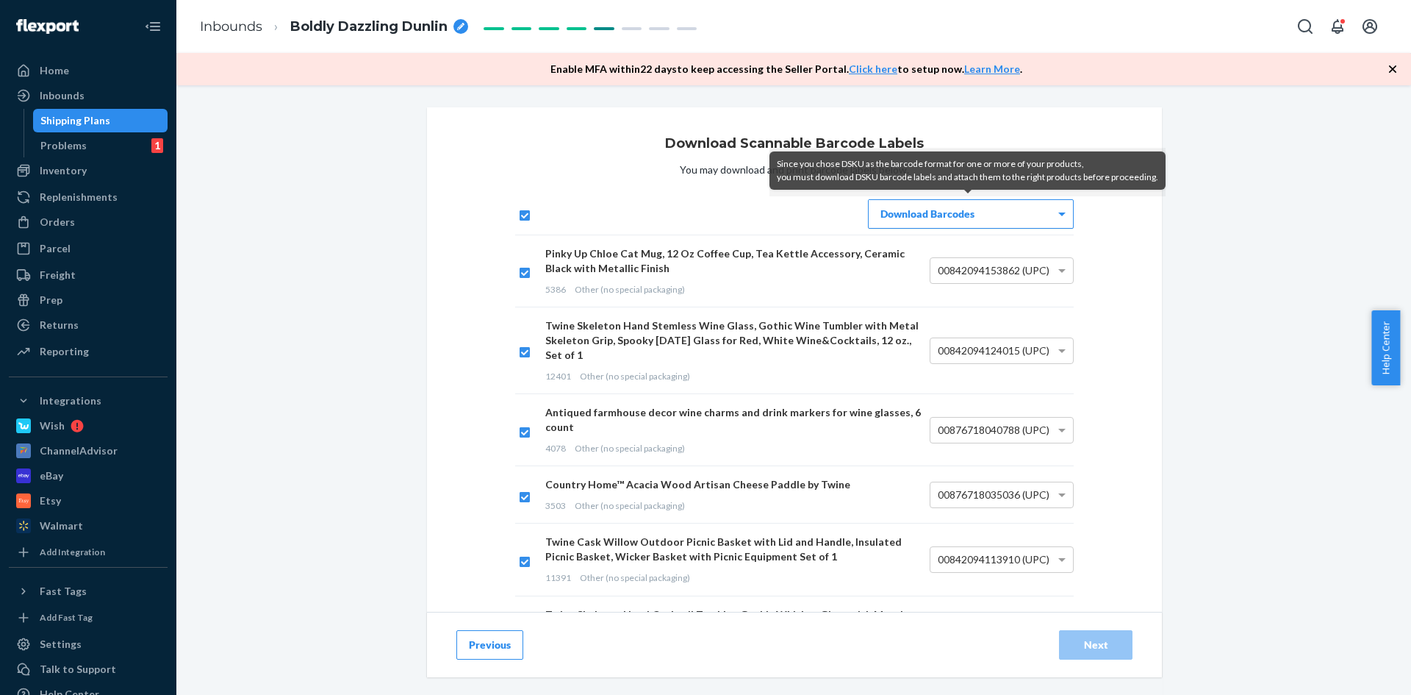
click at [982, 207] on div "Download Barcodes" at bounding box center [971, 214] width 204 height 28
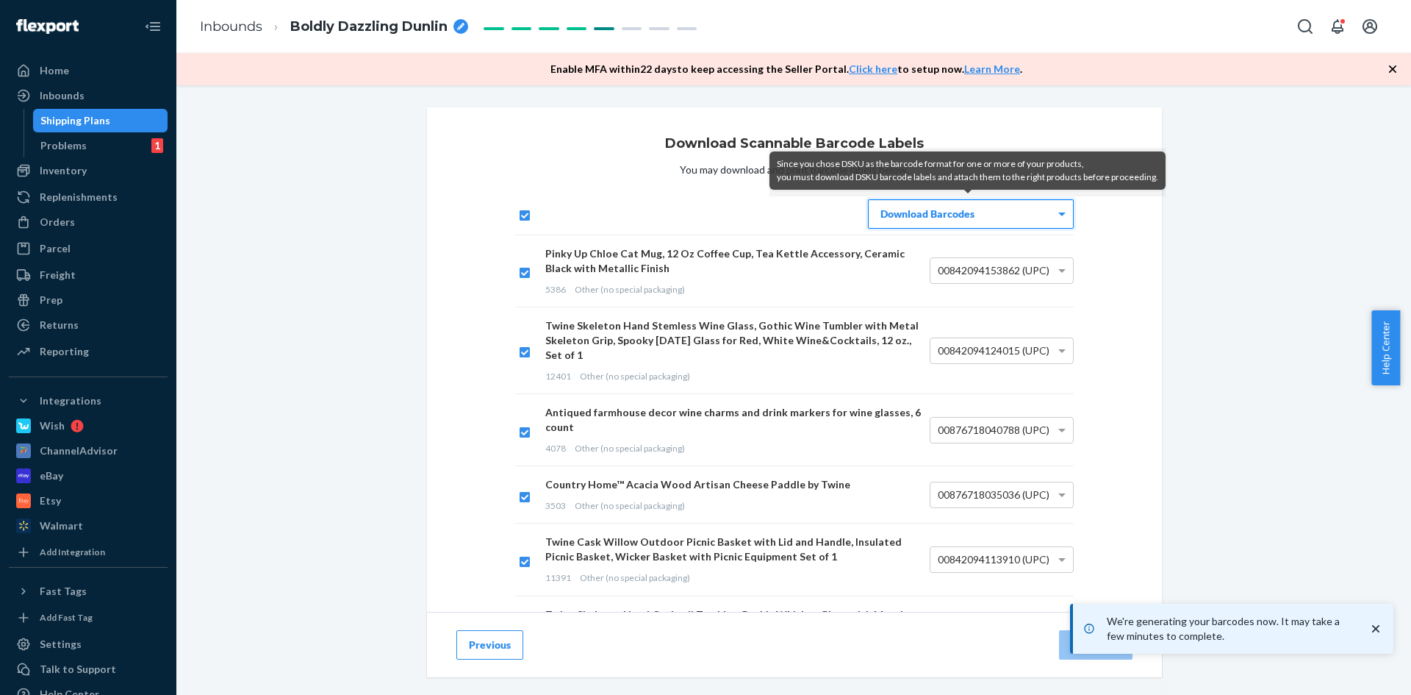
click at [1377, 628] on icon "close toast" at bounding box center [1375, 628] width 7 height 7
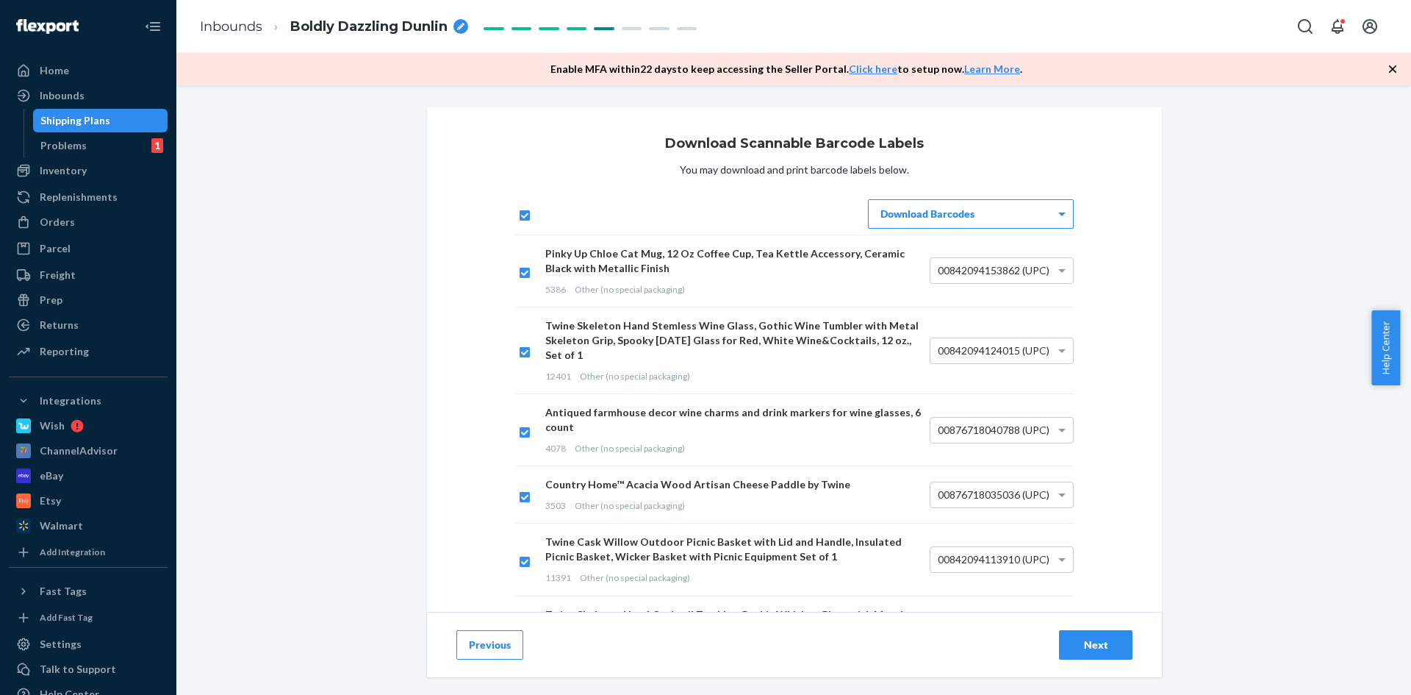
click at [1112, 645] on div "Next" at bounding box center [1096, 644] width 49 height 15
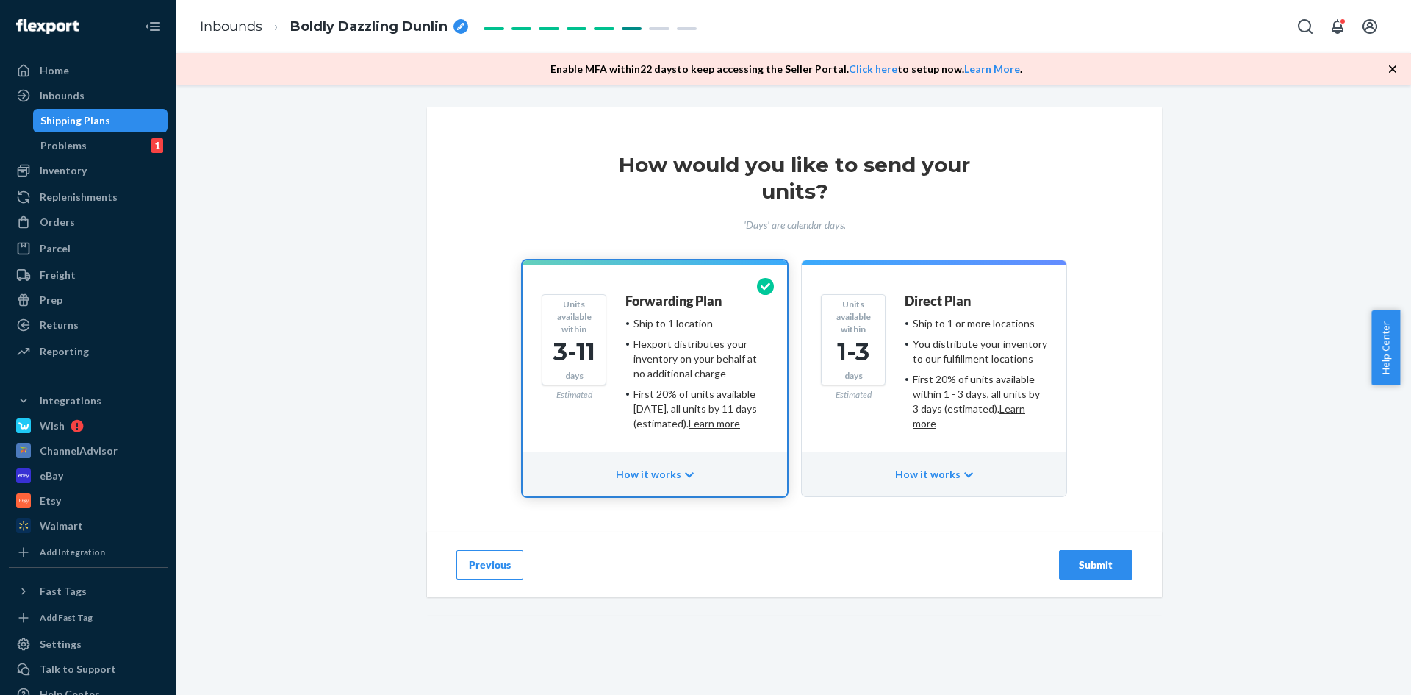
click at [1110, 575] on button "Submit" at bounding box center [1096, 564] width 74 height 29
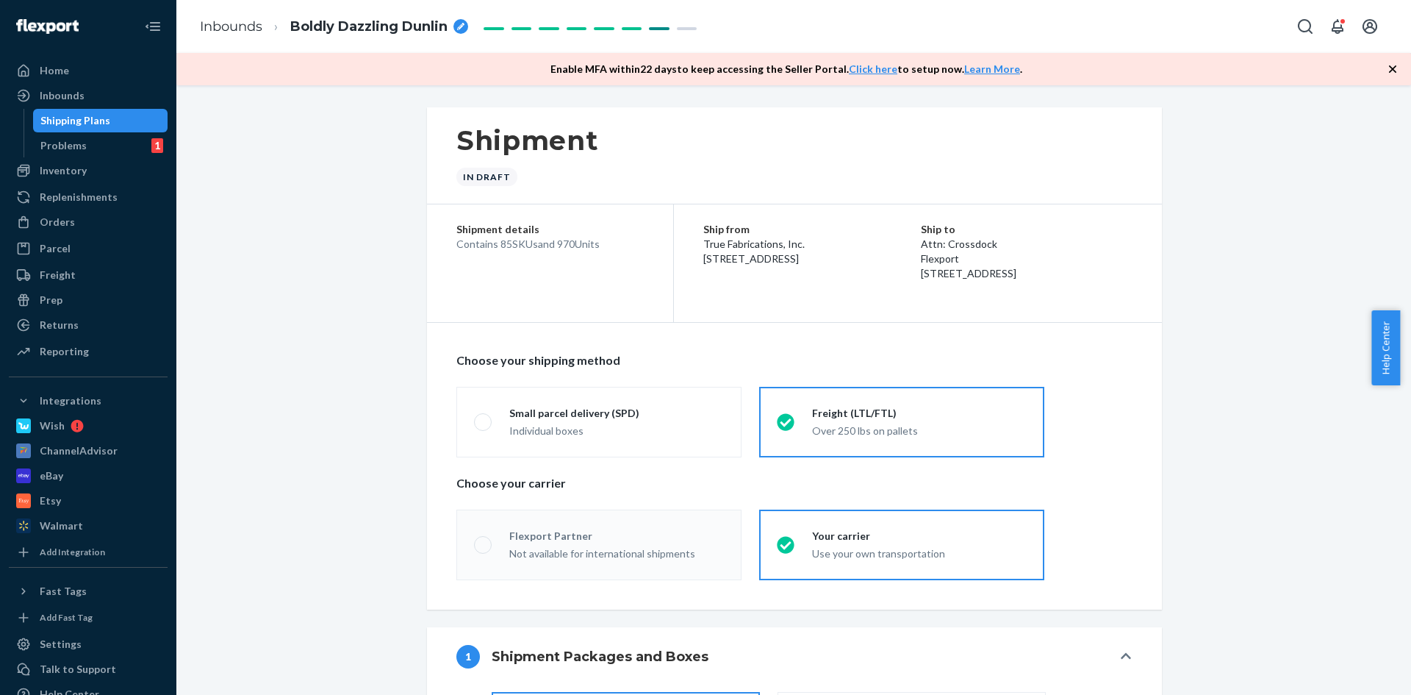
radio input "true"
radio input "false"
radio input "true"
radio input "false"
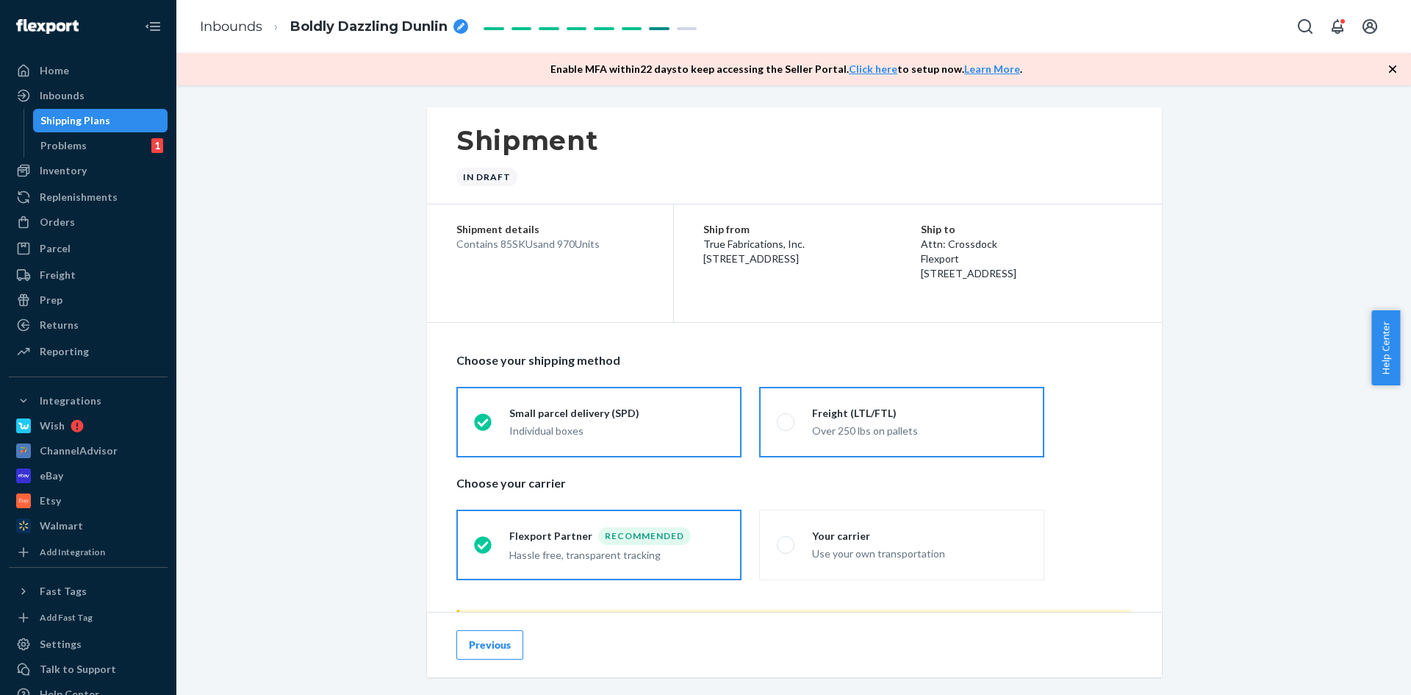
click at [932, 431] on div "Over 250 lbs on pallets" at bounding box center [919, 430] width 215 height 15
click at [787, 426] on input "Freight (LTL/FTL) Over 250 lbs on pallets" at bounding box center [782, 422] width 10 height 10
radio input "true"
radio input "false"
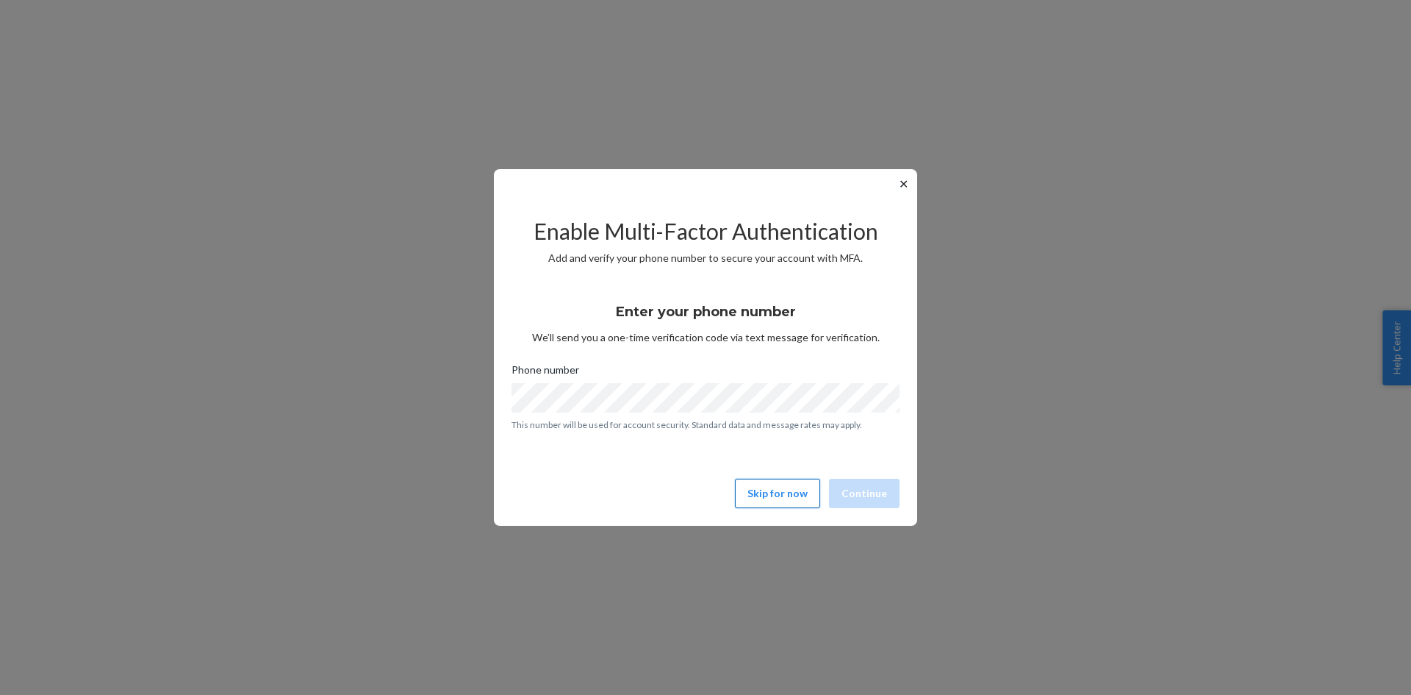
click at [778, 489] on button "Skip for now" at bounding box center [777, 493] width 85 height 29
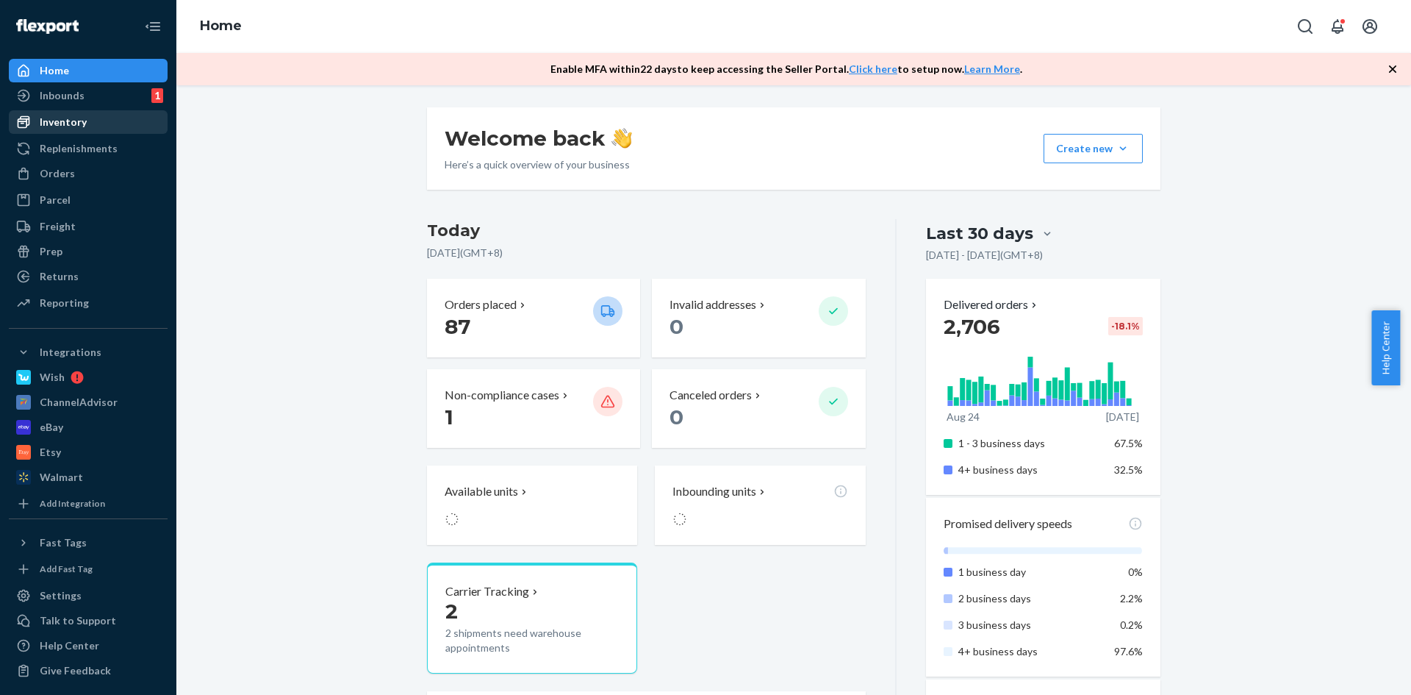
click at [65, 123] on div "Inventory" at bounding box center [63, 122] width 47 height 15
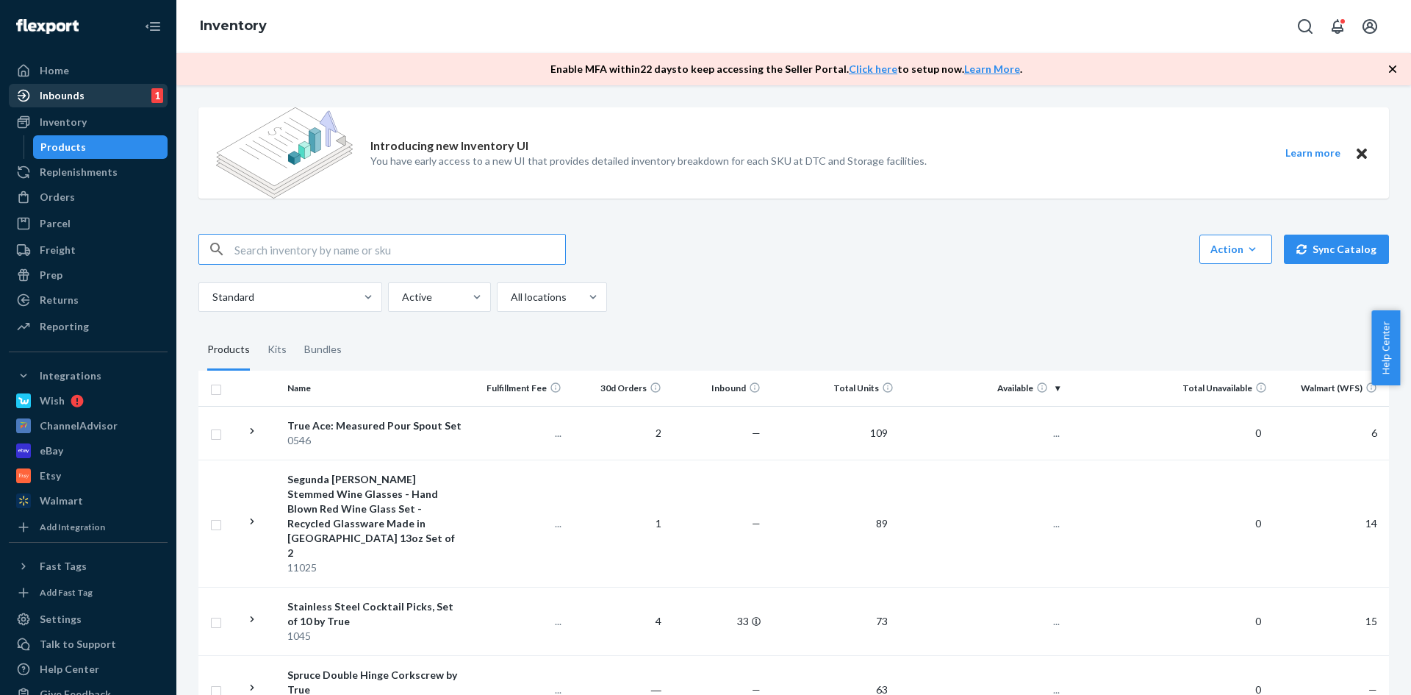
click at [75, 101] on div "Inbounds" at bounding box center [62, 95] width 45 height 15
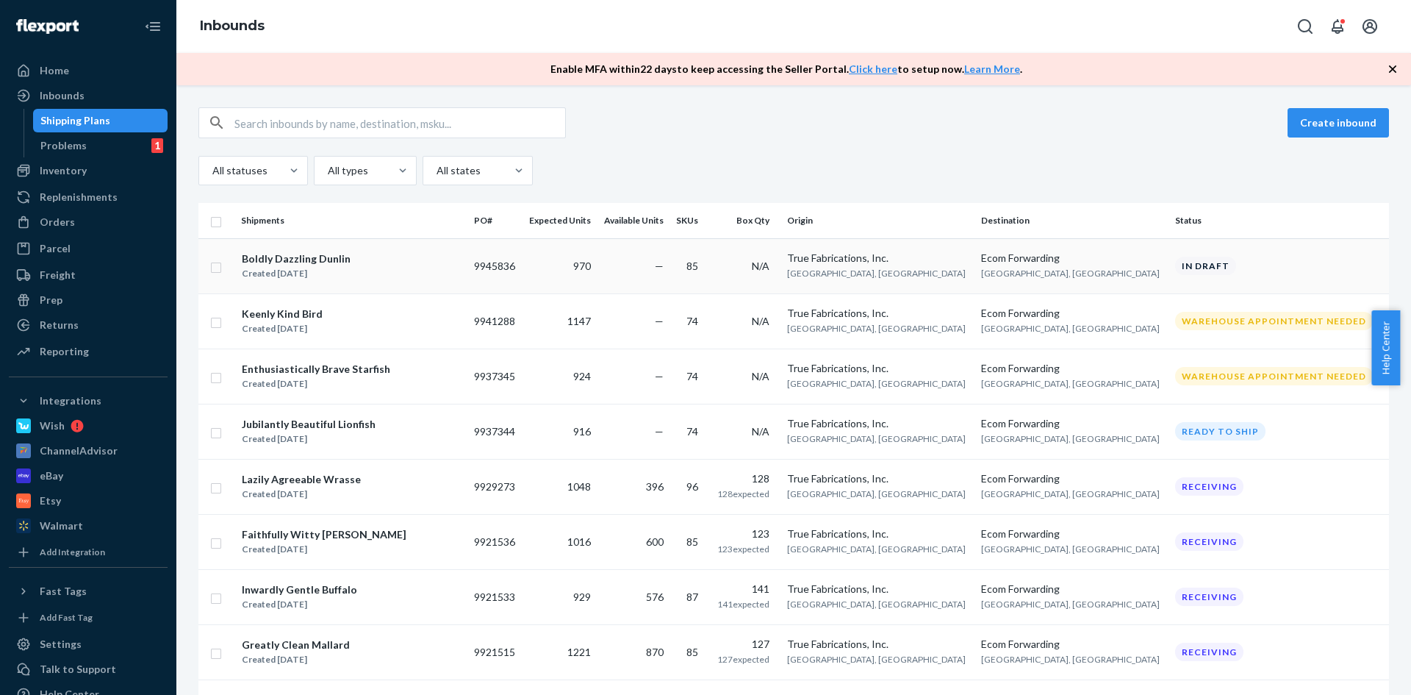
click at [347, 257] on div "Boldly Dazzling Dunlin Created [DATE]" at bounding box center [351, 266] width 221 height 31
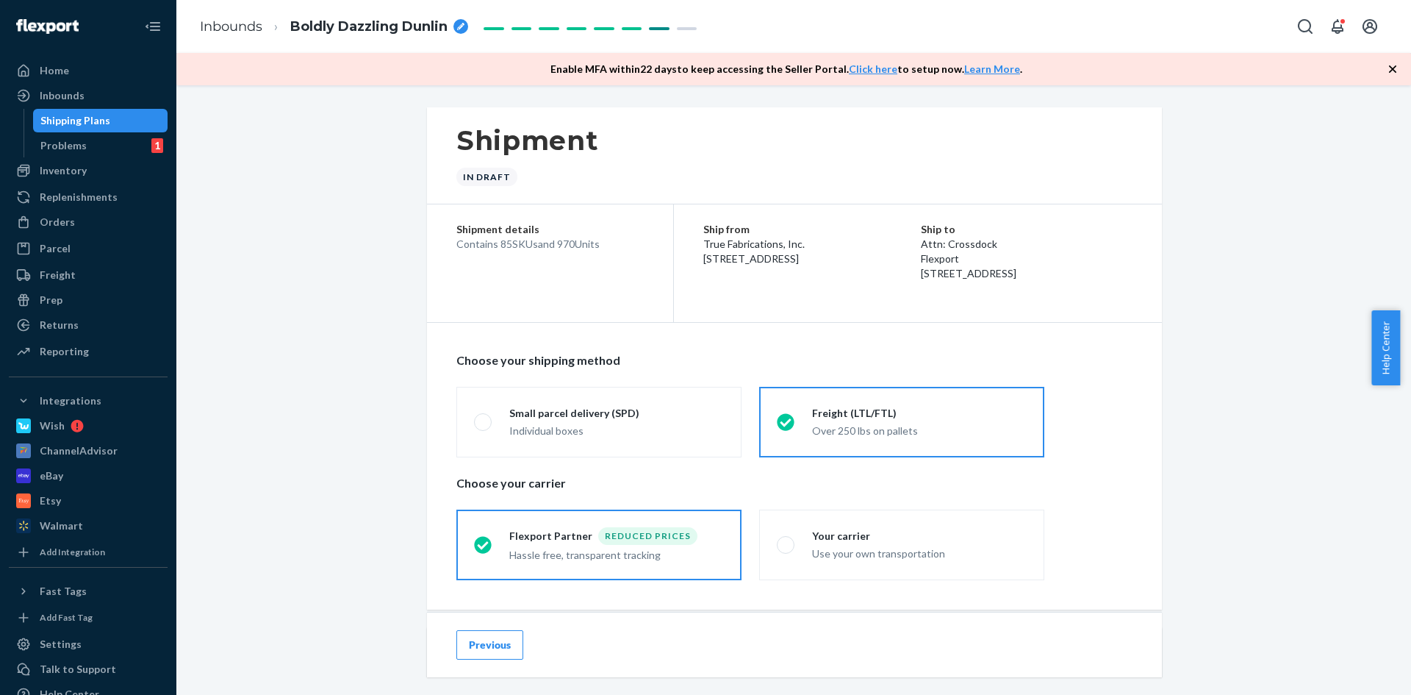
click at [456, 26] on div "breadcrumbs" at bounding box center [461, 26] width 15 height 15
click at [461, 27] on icon "breadcrumbs" at bounding box center [460, 26] width 7 height 7
drag, startPoint x: 1021, startPoint y: 287, endPoint x: 986, endPoint y: 295, distance: 35.5
click at [986, 281] on div "Ship to Attn: Crossdock Flexport [STREET_ADDRESS]" at bounding box center [1027, 251] width 212 height 59
copy span "08865"
